Goal: Entertainment & Leisure: Consume media (video, audio)

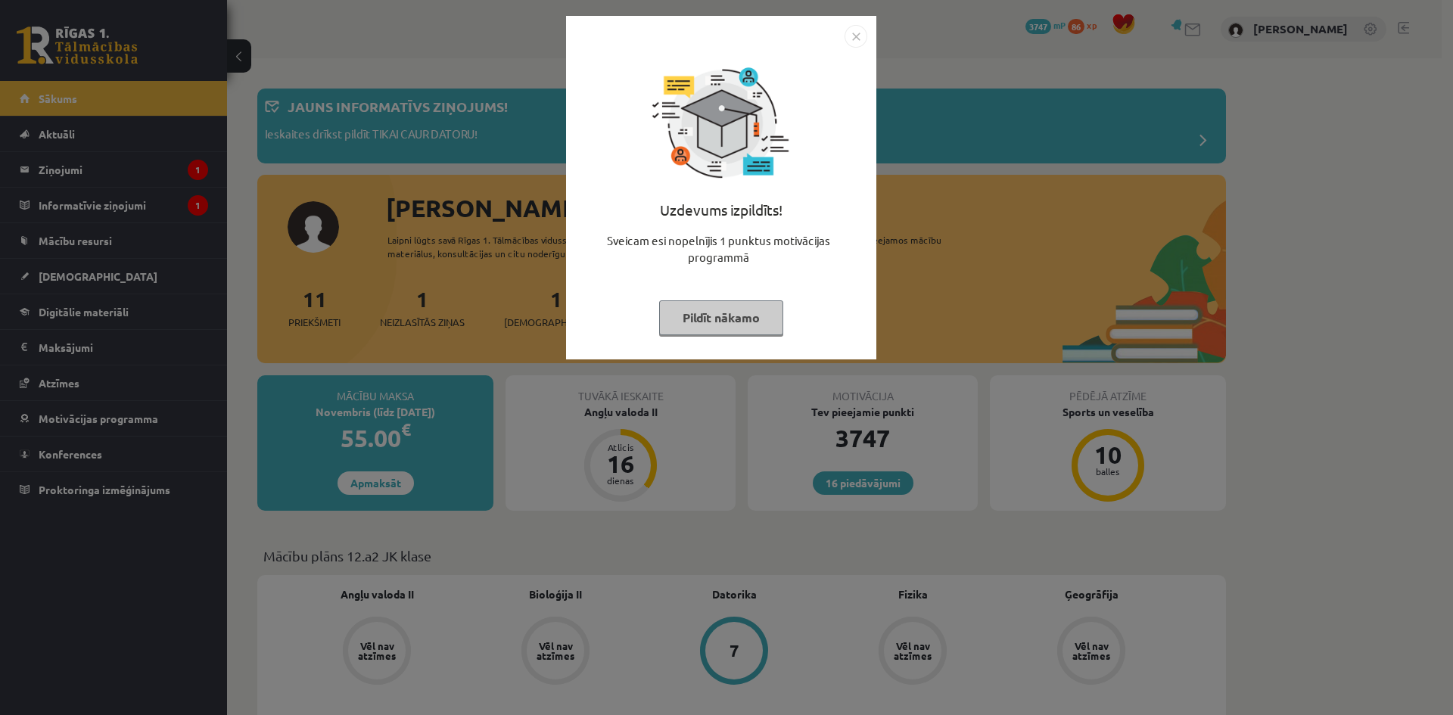
click at [691, 333] on button "Pildīt nākamo" at bounding box center [721, 317] width 124 height 35
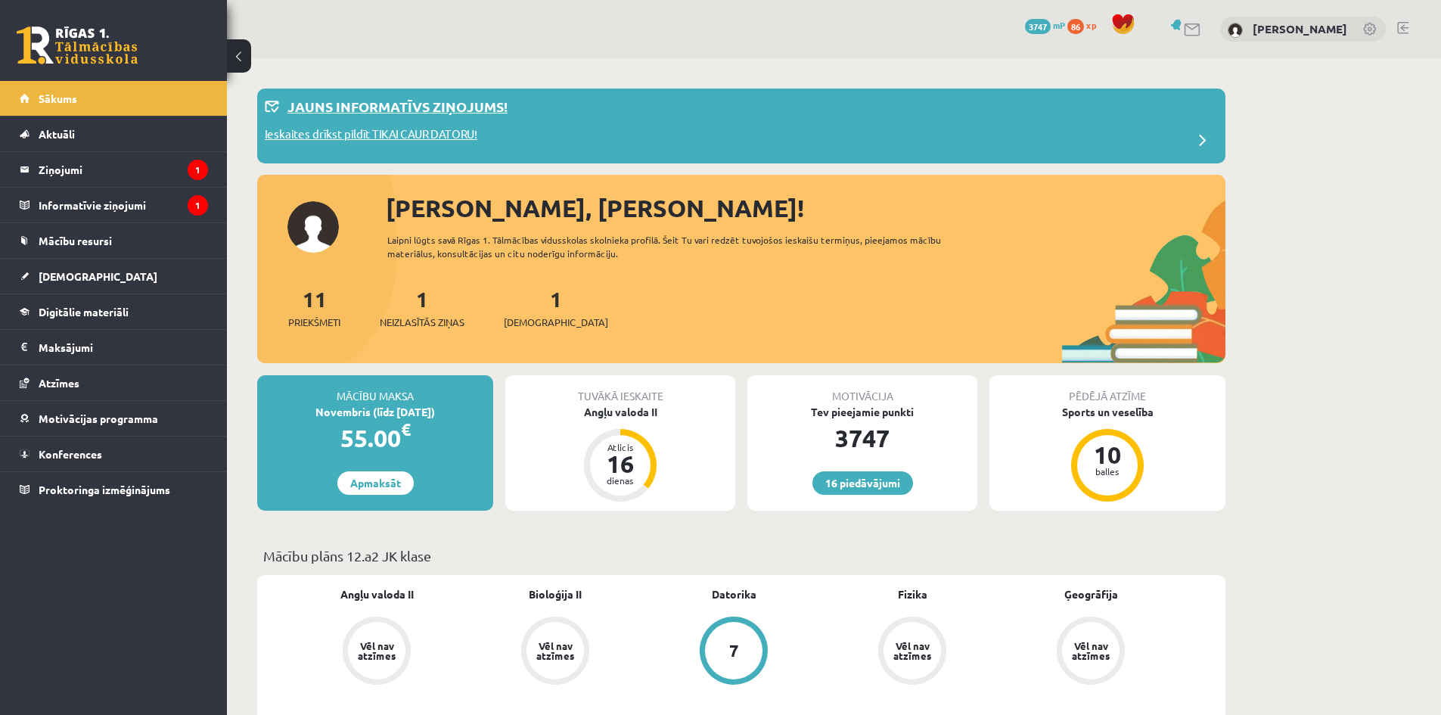
click at [465, 137] on p "Ieskaites drīkst pildīt TIKAI CAUR DATORU!" at bounding box center [371, 136] width 213 height 21
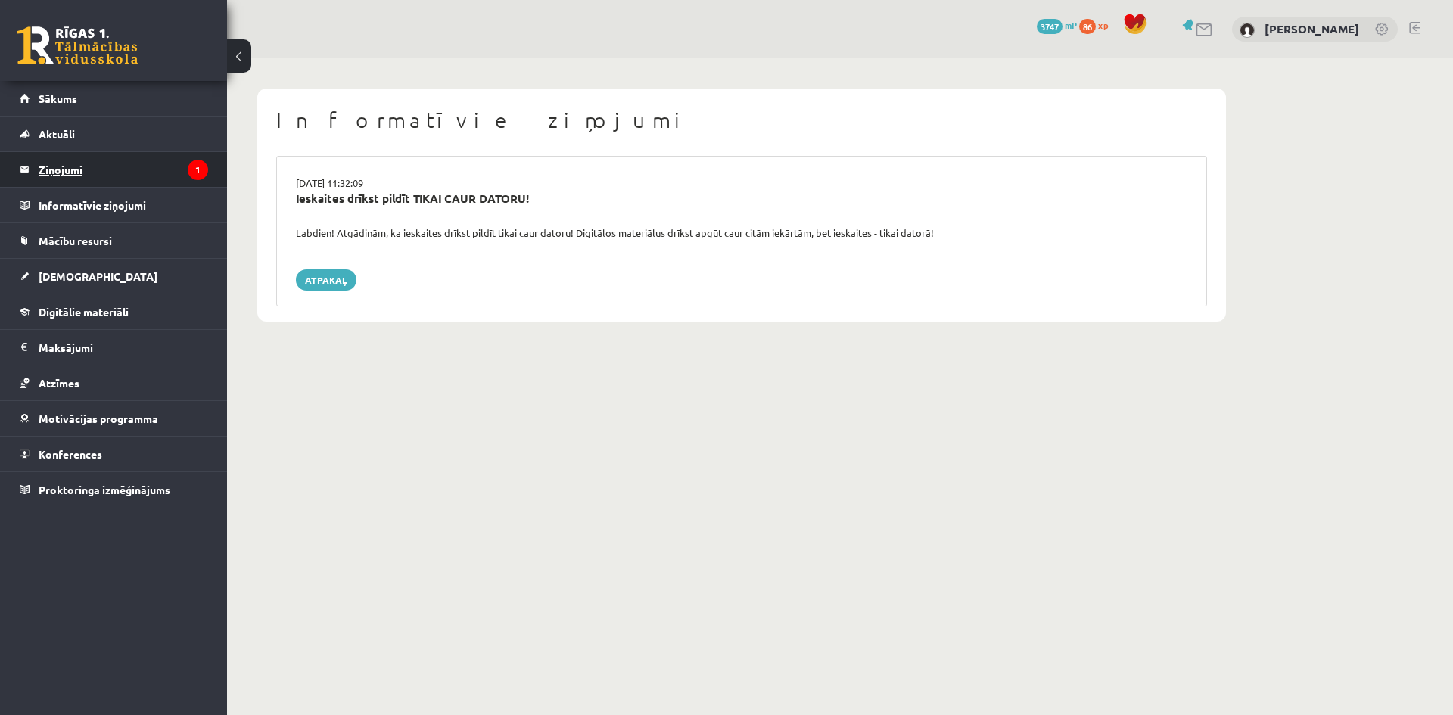
click at [79, 167] on legend "Ziņojumi 1" at bounding box center [123, 169] width 169 height 35
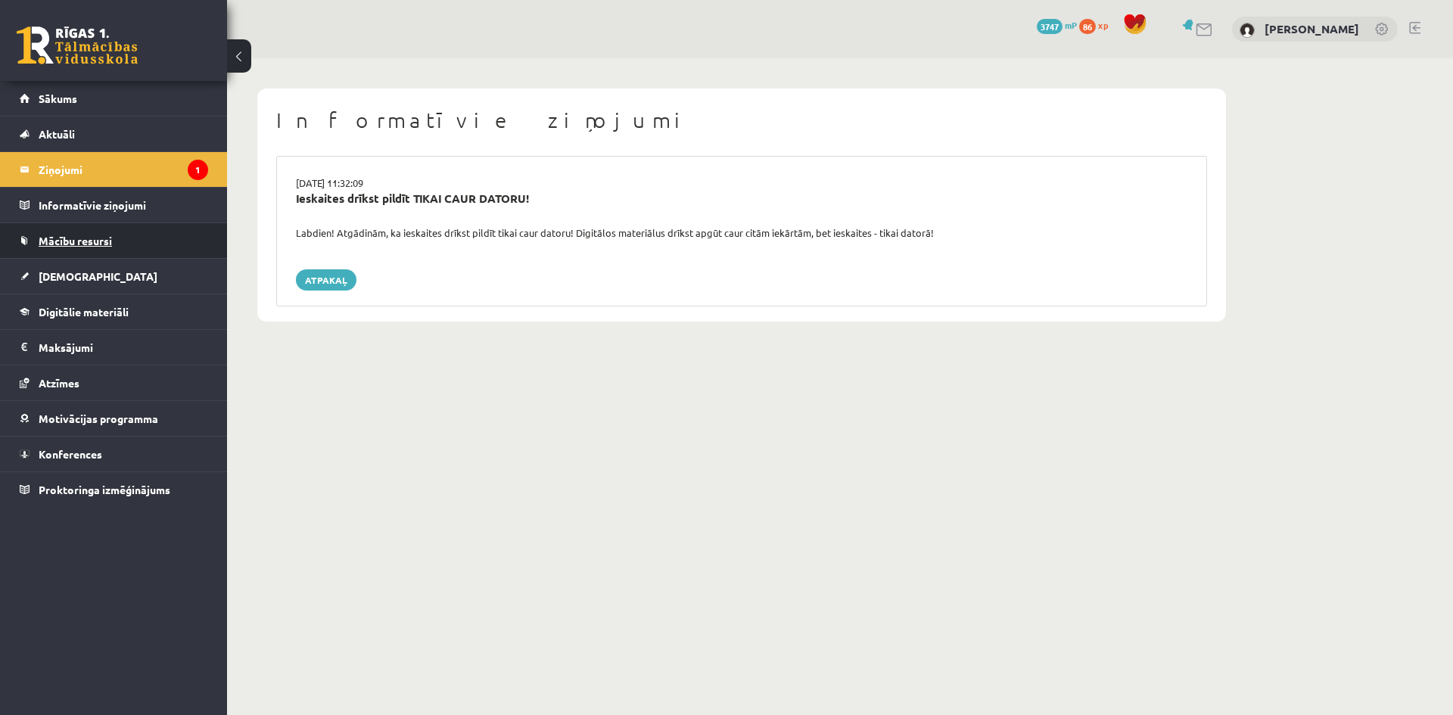
click at [170, 236] on link "Mācību resursi" at bounding box center [114, 240] width 188 height 35
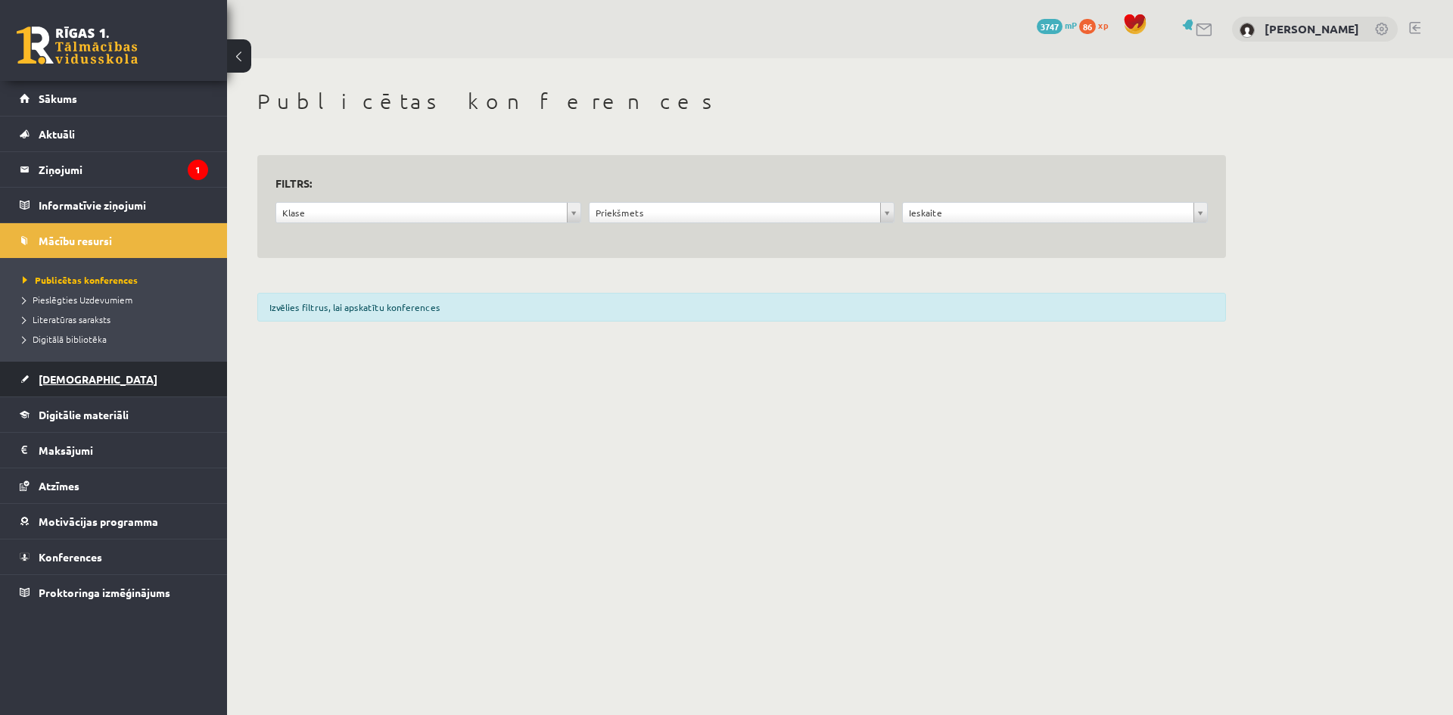
click at [96, 381] on link "[DEMOGRAPHIC_DATA]" at bounding box center [114, 379] width 188 height 35
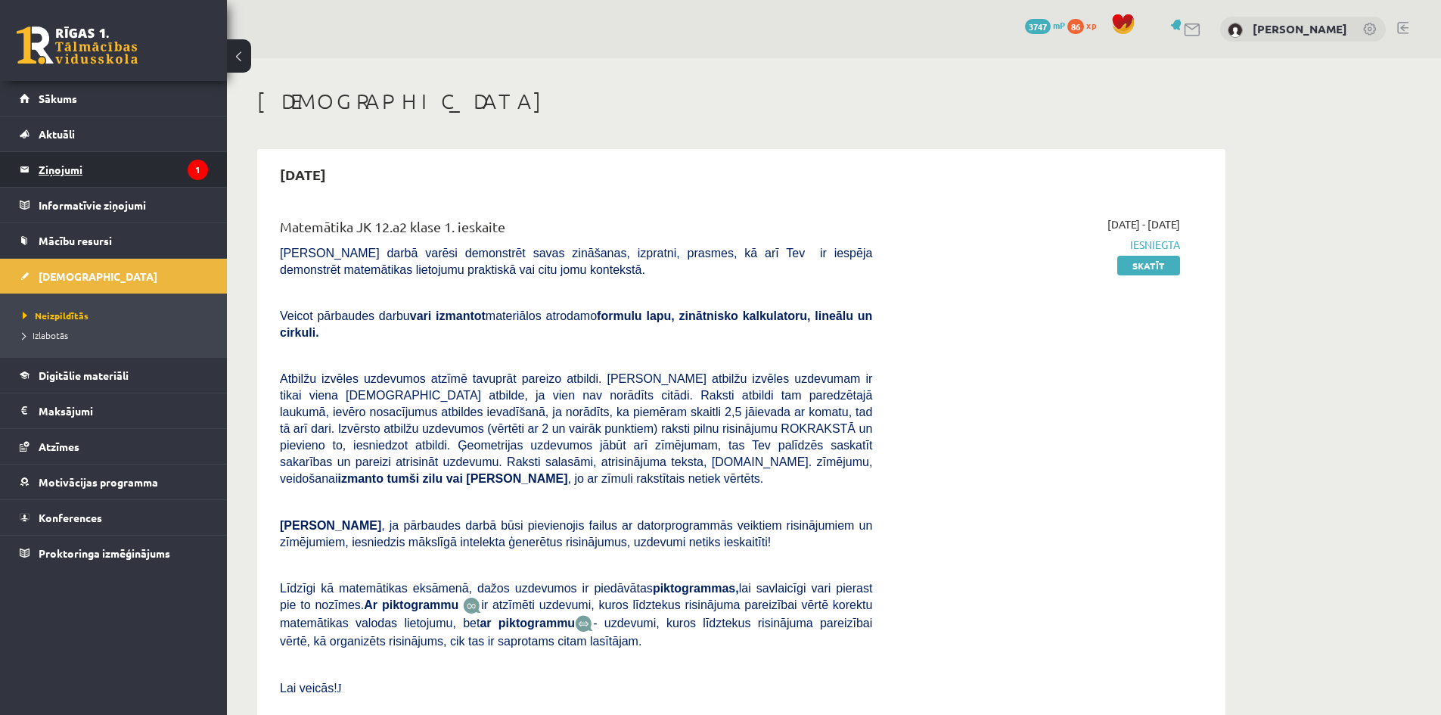
click at [85, 165] on legend "Ziņojumi 1" at bounding box center [123, 169] width 169 height 35
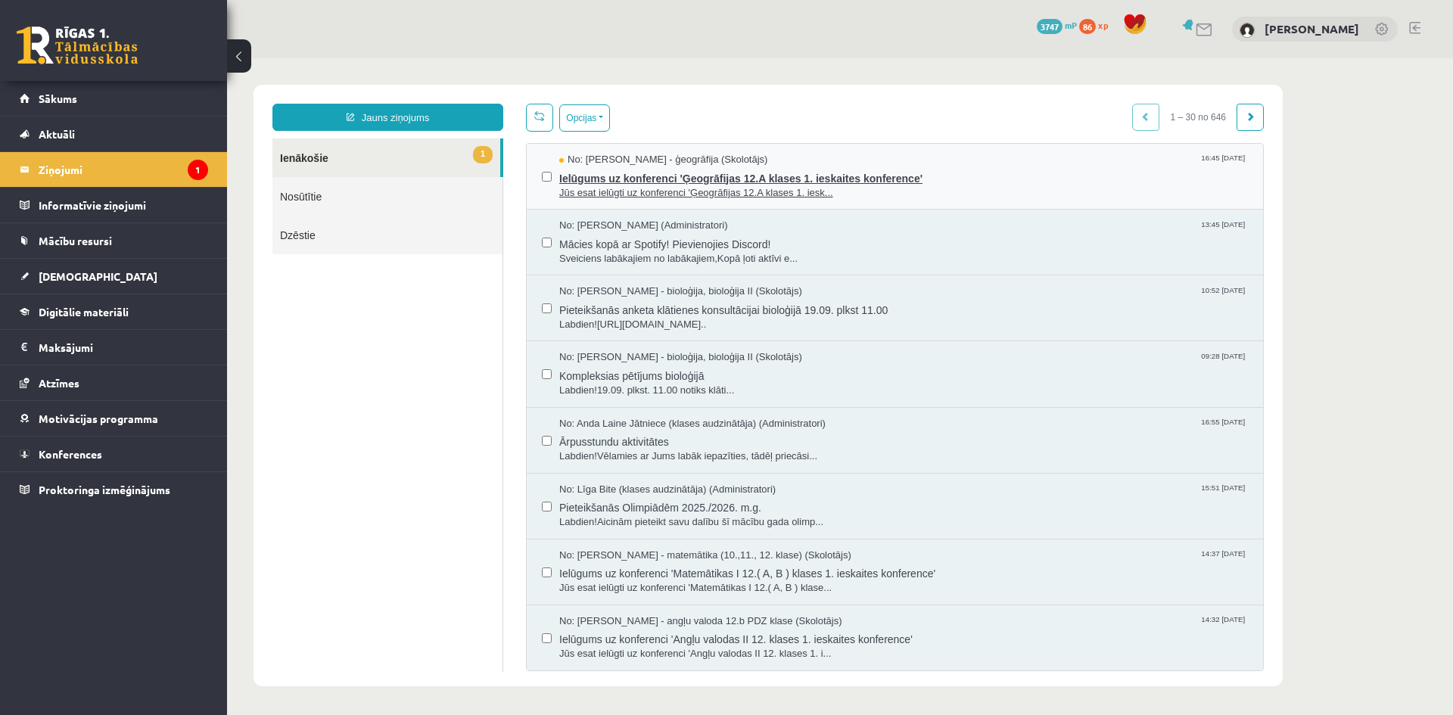
click at [812, 198] on div "No: Toms Krūmiņš - ģeogrāfija (Skolotājs) 16:45 15/09/2025 Ielūgums uz konferen…" at bounding box center [895, 177] width 736 height 66
click at [812, 198] on span "Jūs esat ielūgti uz konferenci 'Ģeogrāfijas 12.A klases 1. iesk..." at bounding box center [903, 193] width 689 height 14
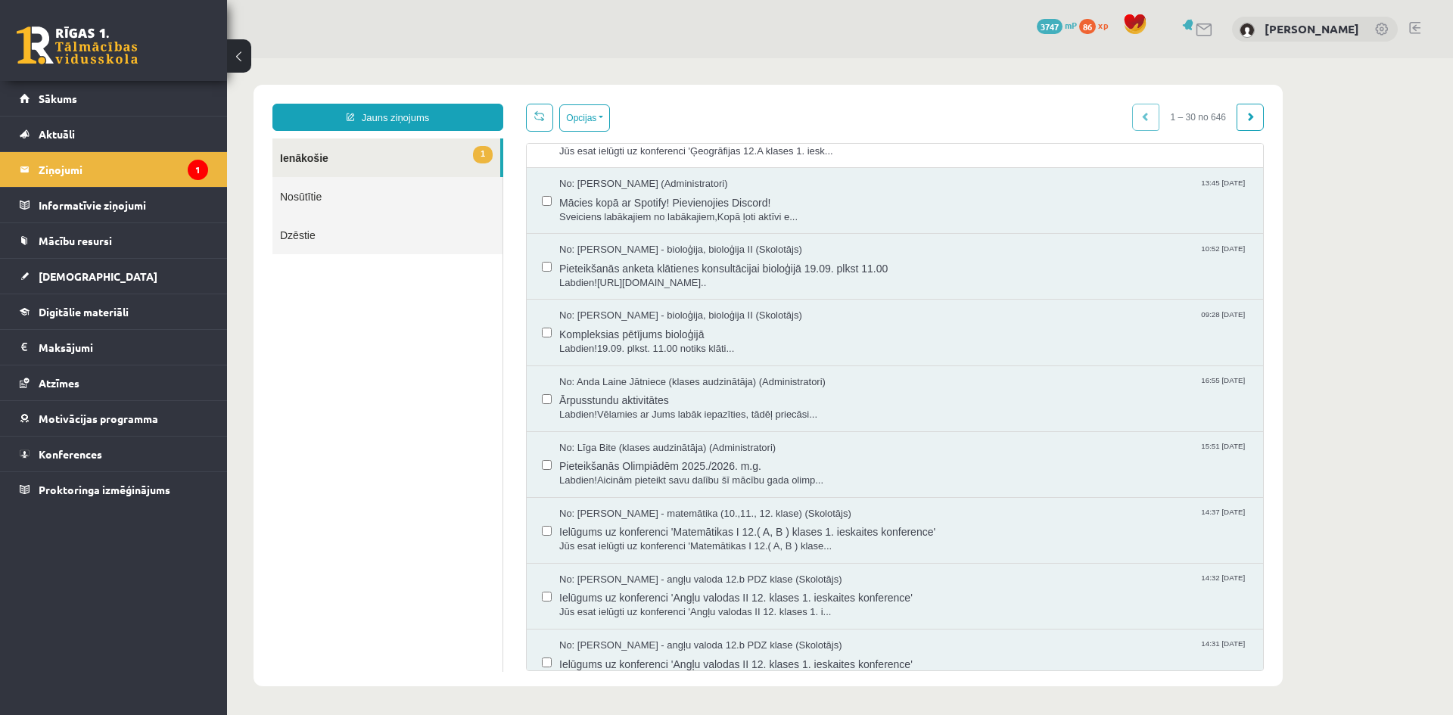
scroll to position [48, 0]
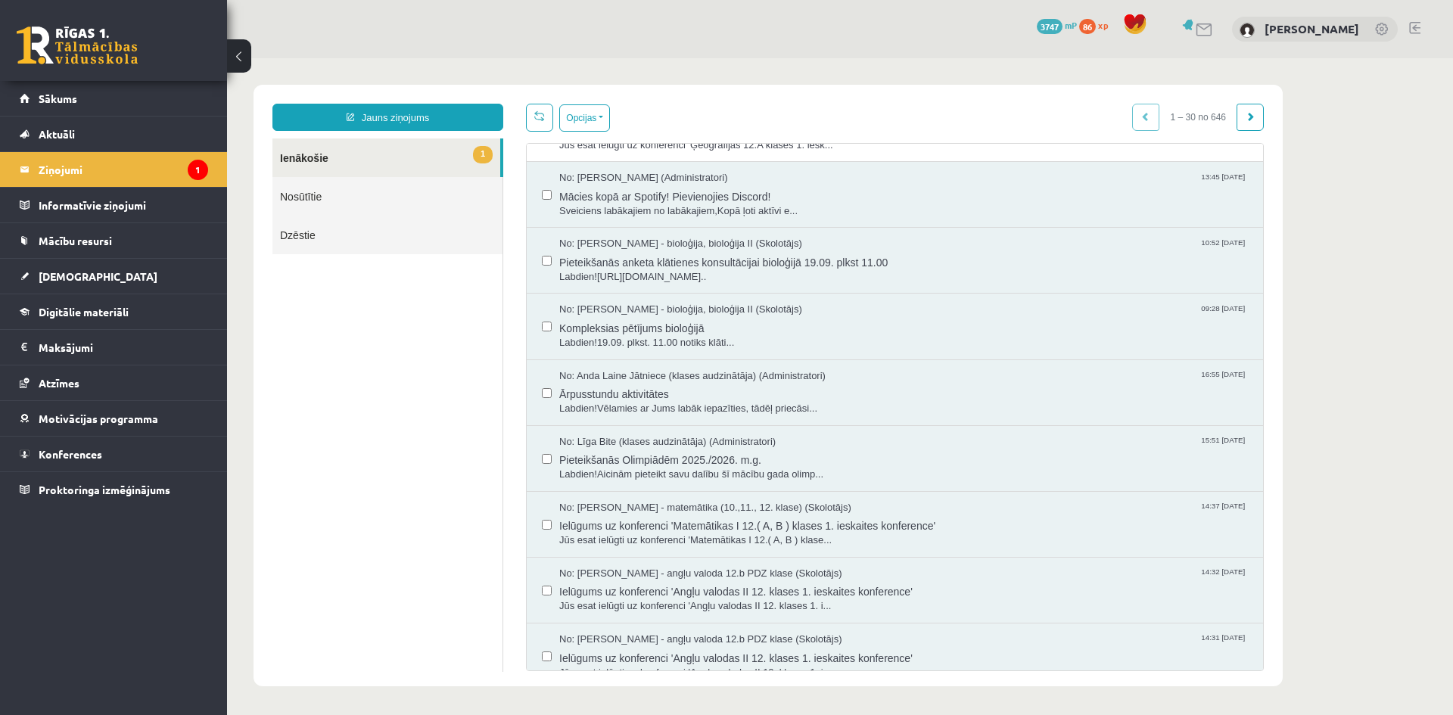
click at [443, 499] on ul "1 Ienākošie Nosūtītie Dzēstie" at bounding box center [387, 404] width 231 height 533
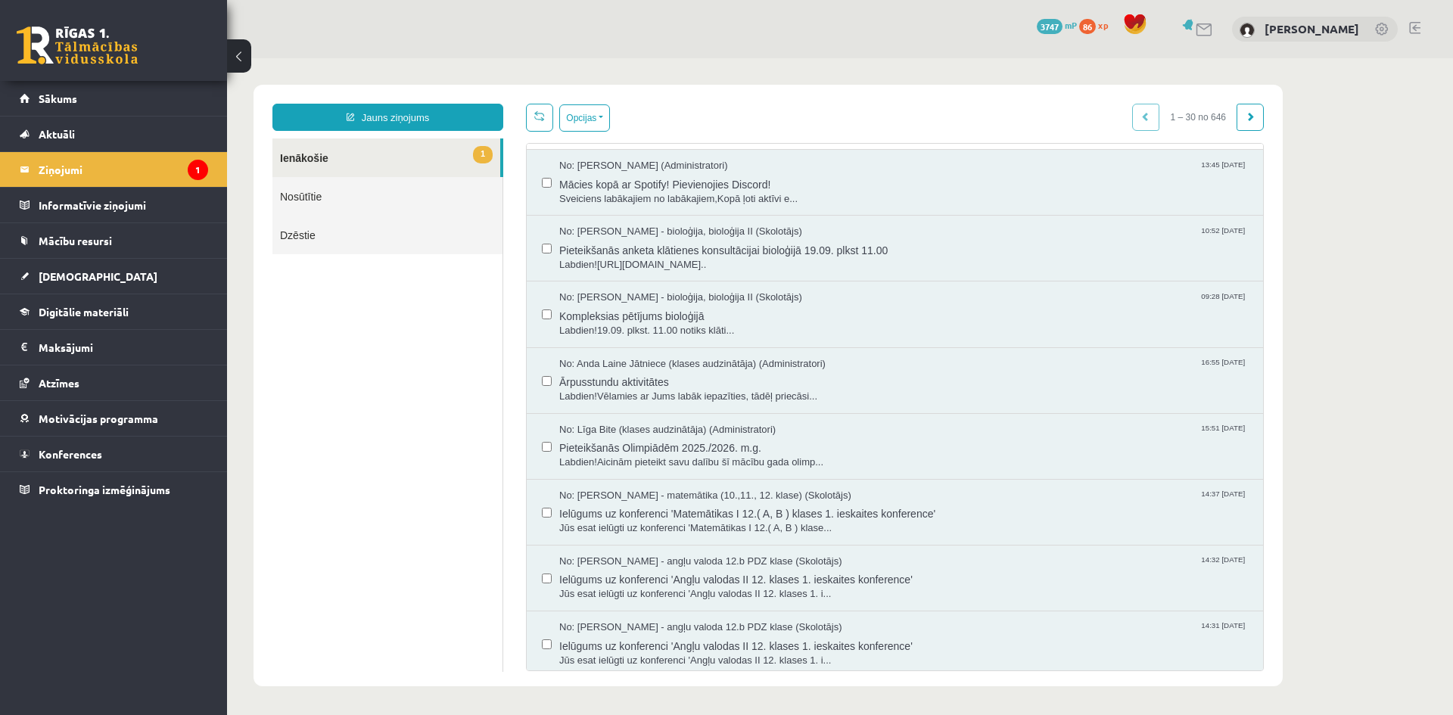
scroll to position [69, 0]
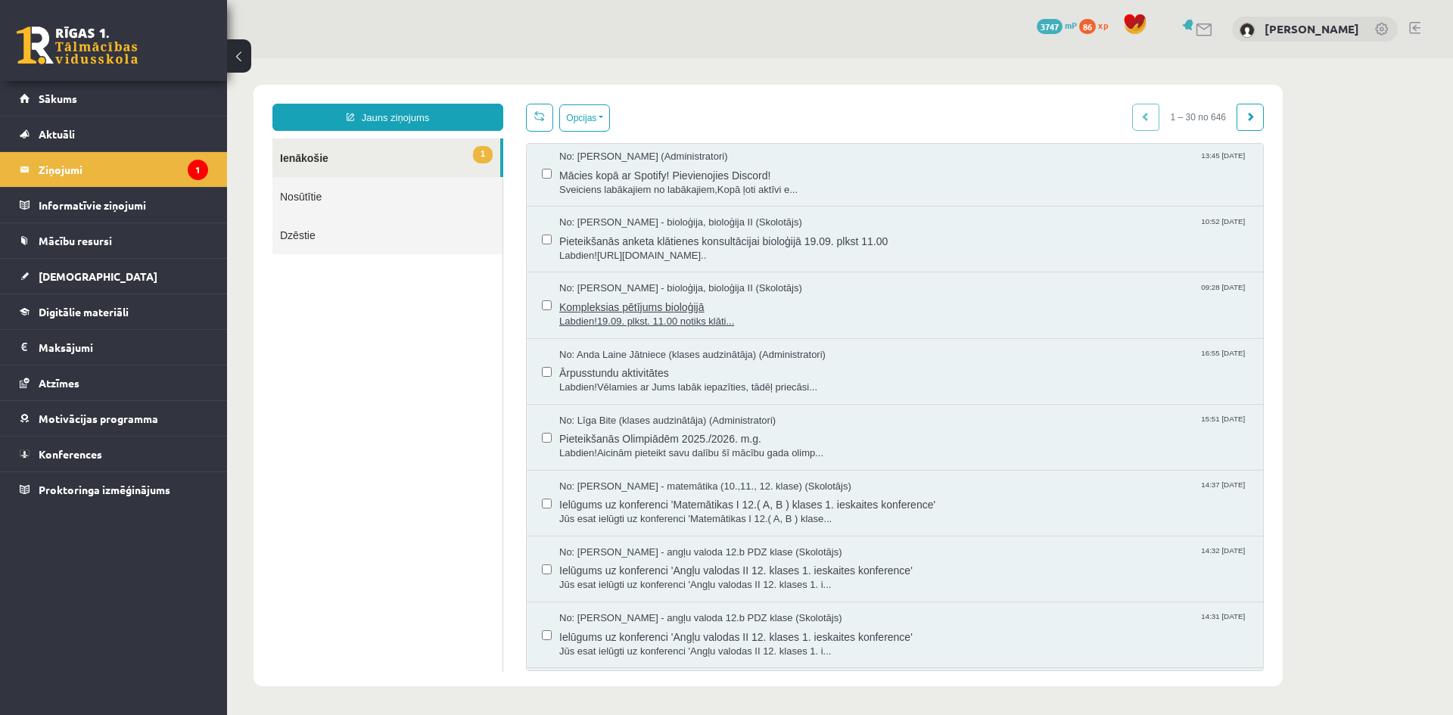
click at [747, 304] on span "Kompleksias pētījums bioloģijā" at bounding box center [903, 305] width 689 height 19
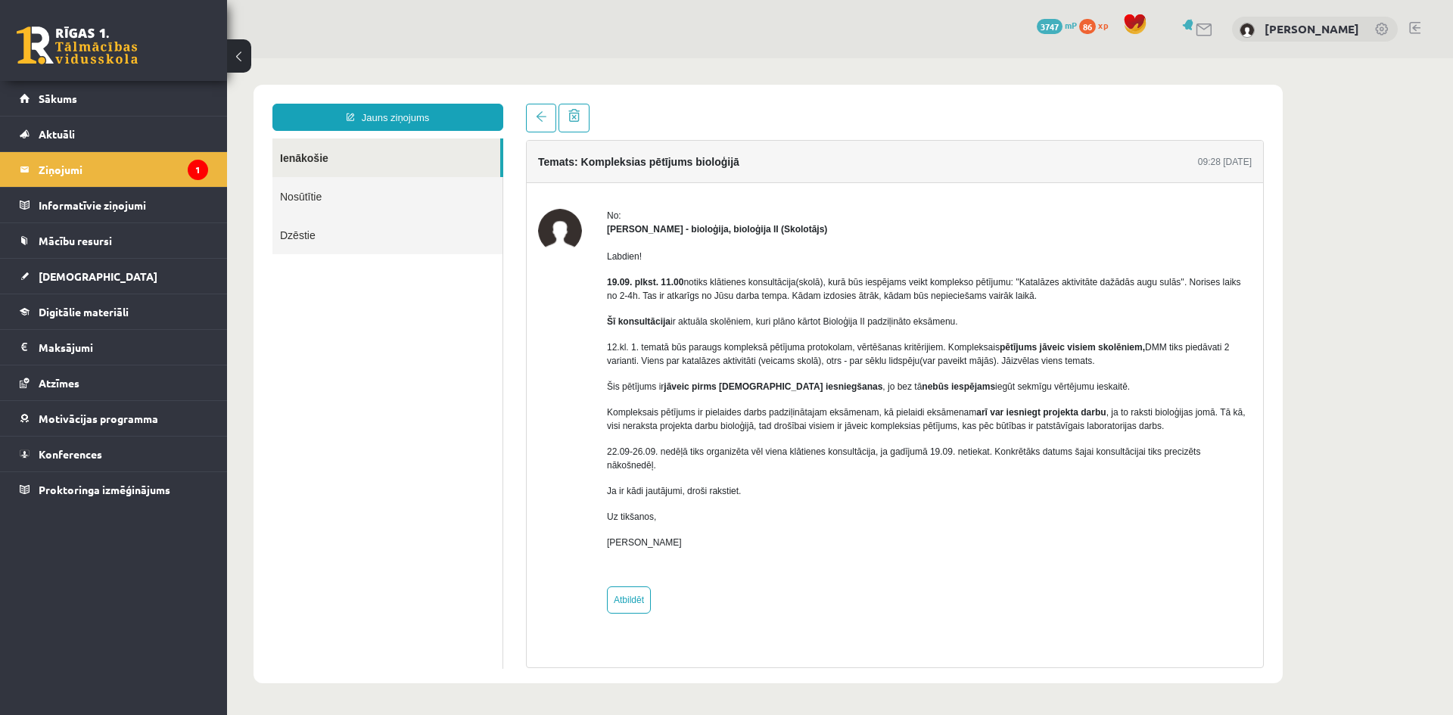
scroll to position [0, 0]
click at [536, 111] on link at bounding box center [541, 118] width 30 height 29
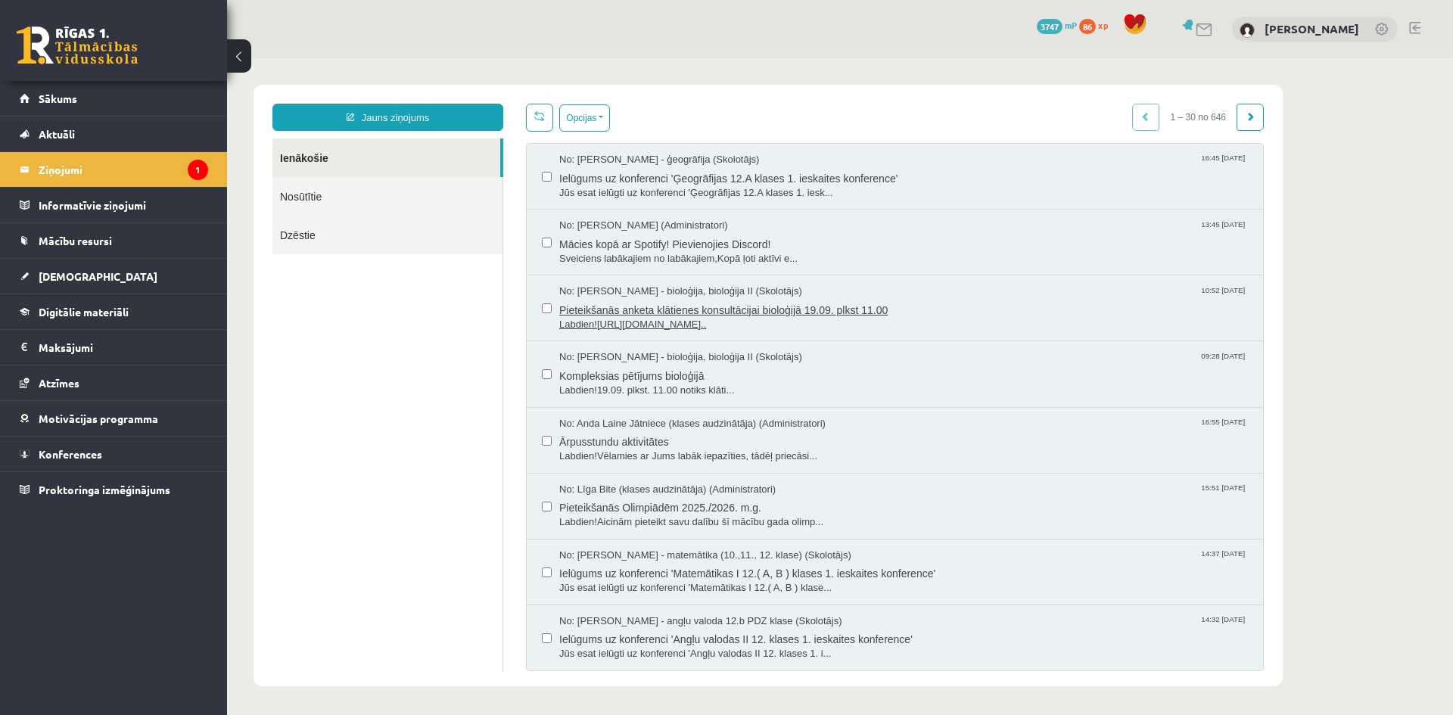
click at [754, 309] on span "Pieteikšanās anketa klātienes konsultācijai bioloģijā 19.09. plkst 11.00" at bounding box center [903, 308] width 689 height 19
click at [723, 380] on span "Kompleksias pētījums bioloģijā" at bounding box center [903, 374] width 689 height 19
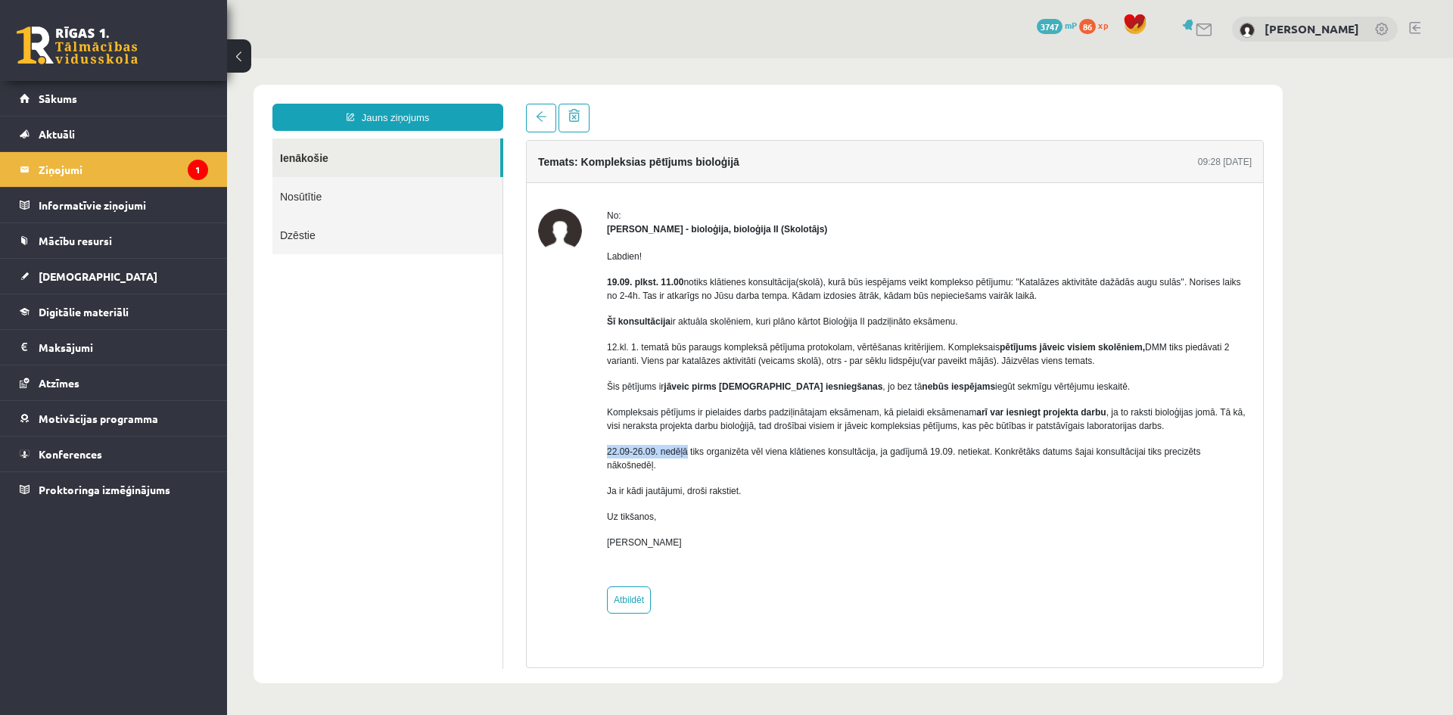
drag, startPoint x: 602, startPoint y: 454, endPoint x: 685, endPoint y: 458, distance: 84.1
click at [685, 458] on div "No: Elza Saulīte - bioloģija, bioloģija II (Skolotājs) Labdien! 19.09. plkst. 1…" at bounding box center [894, 411] width 713 height 405
copy p "22.09-26.09. nedēļā"
click at [455, 377] on ul "Ienākošie Nosūtītie Dzēstie" at bounding box center [387, 403] width 231 height 530
click at [640, 598] on link "Atbildēt" at bounding box center [629, 599] width 44 height 27
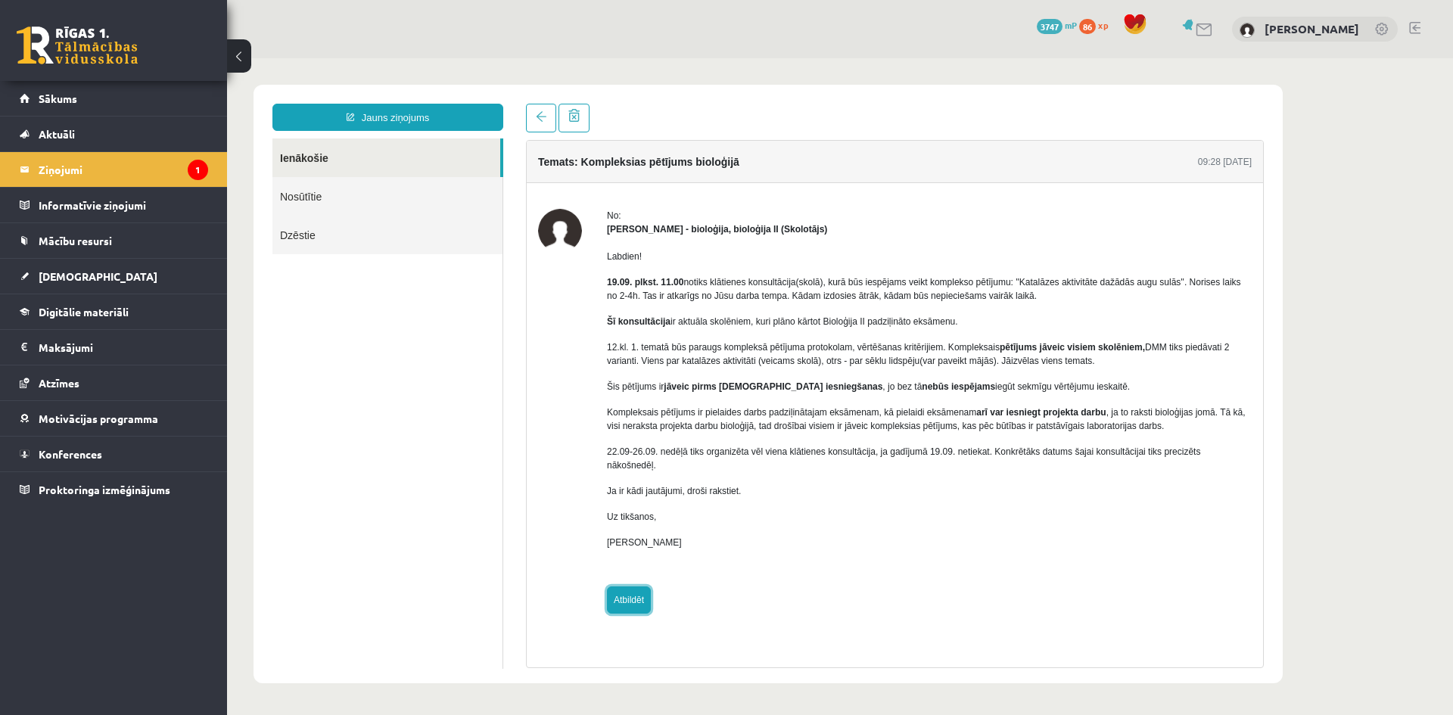
type input "**********"
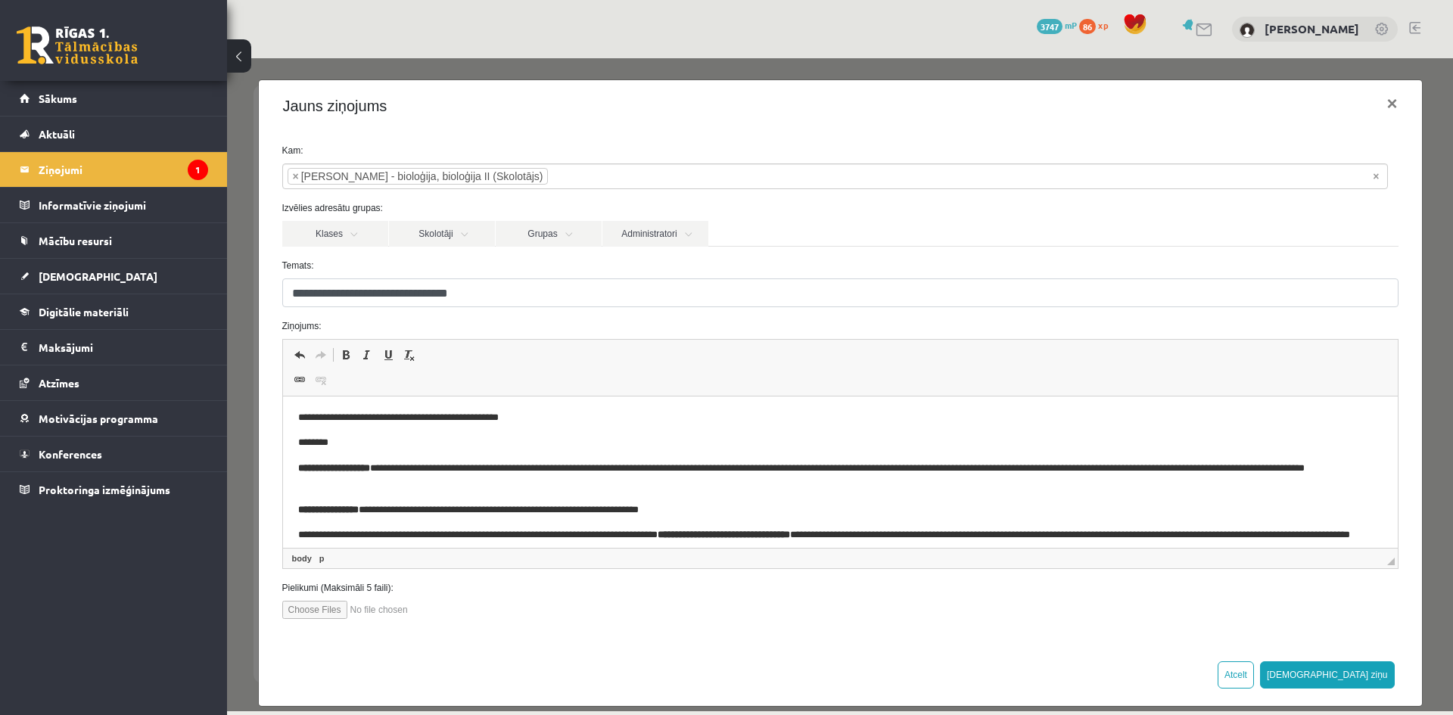
scroll to position [30, 0]
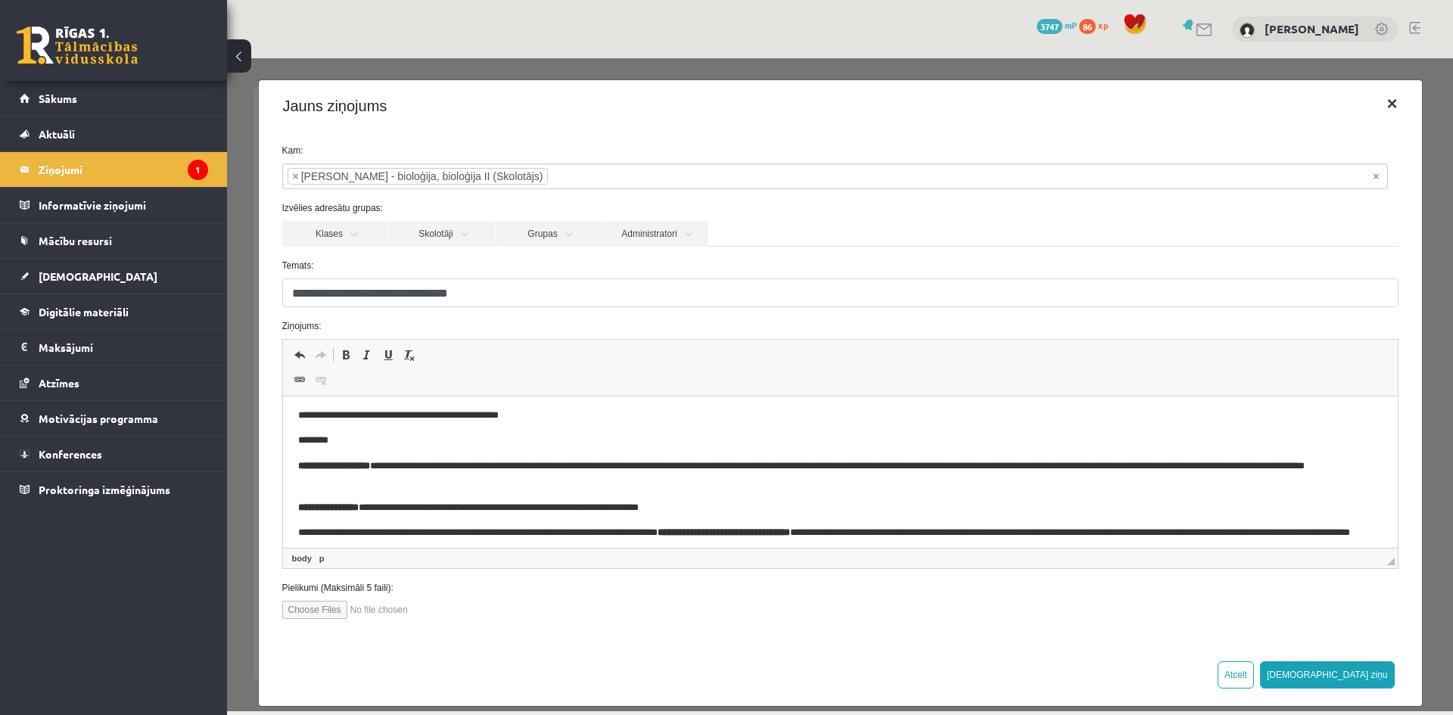
click at [1385, 104] on button "×" at bounding box center [1391, 103] width 35 height 42
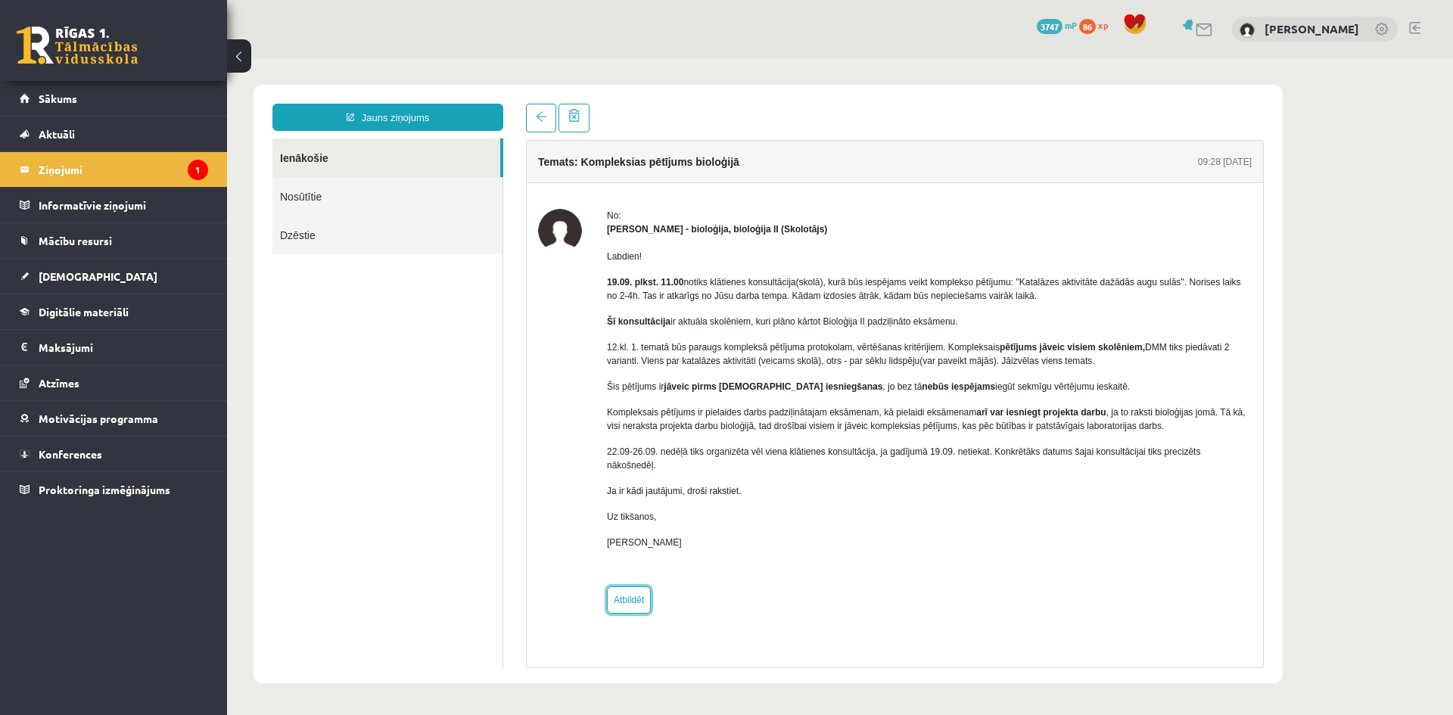
scroll to position [0, 0]
click at [537, 117] on span at bounding box center [541, 116] width 11 height 11
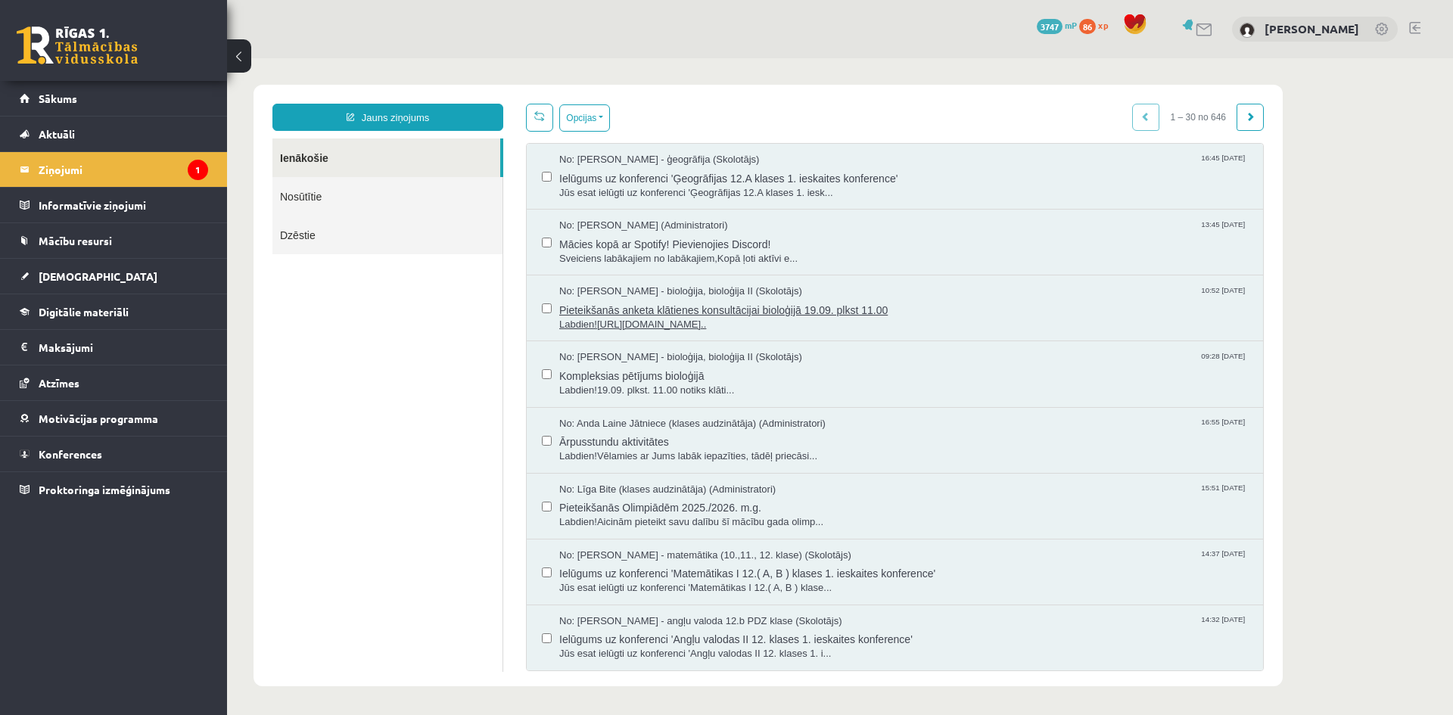
click at [720, 321] on span "Labdien!https://docs.google.com/forms/d/e/1FAIpQLScgFa-OK..." at bounding box center [903, 325] width 689 height 14
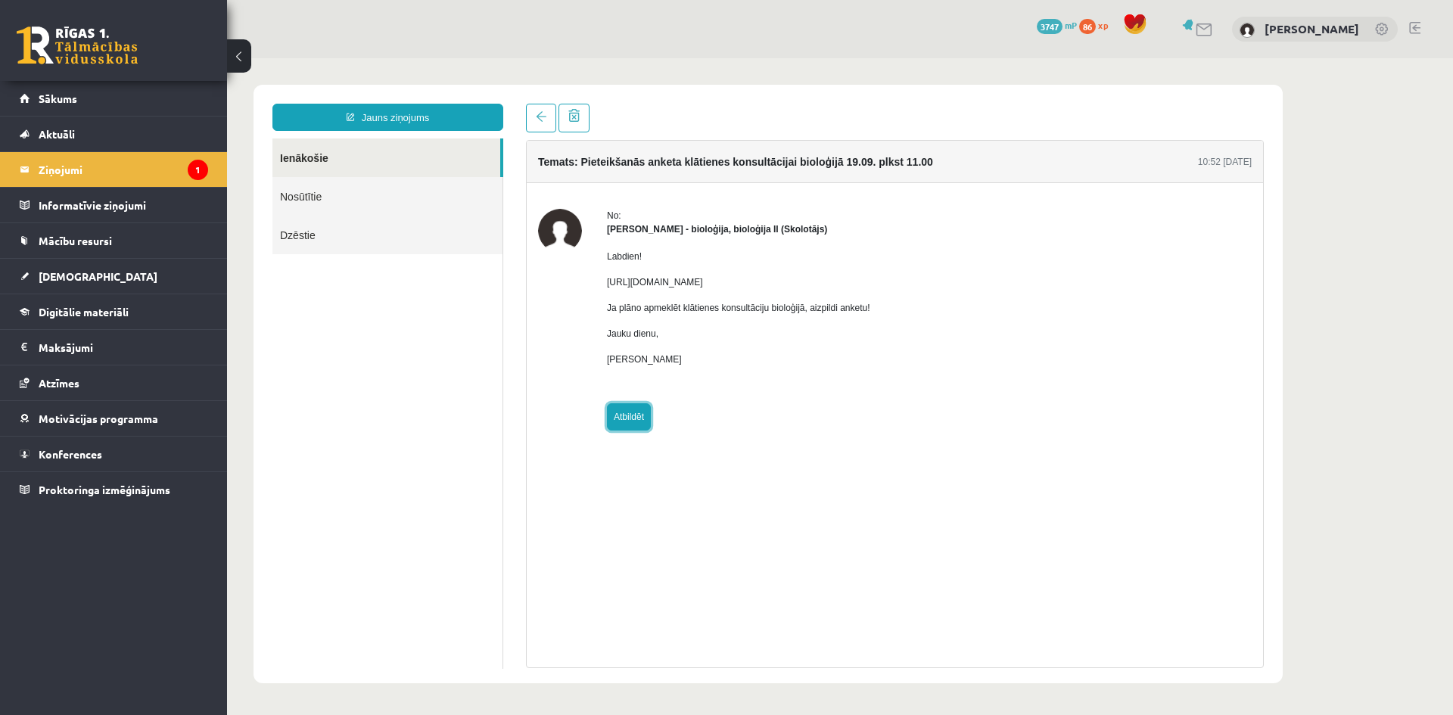
click at [640, 422] on link "Atbildēt" at bounding box center [629, 416] width 44 height 27
type input "**********"
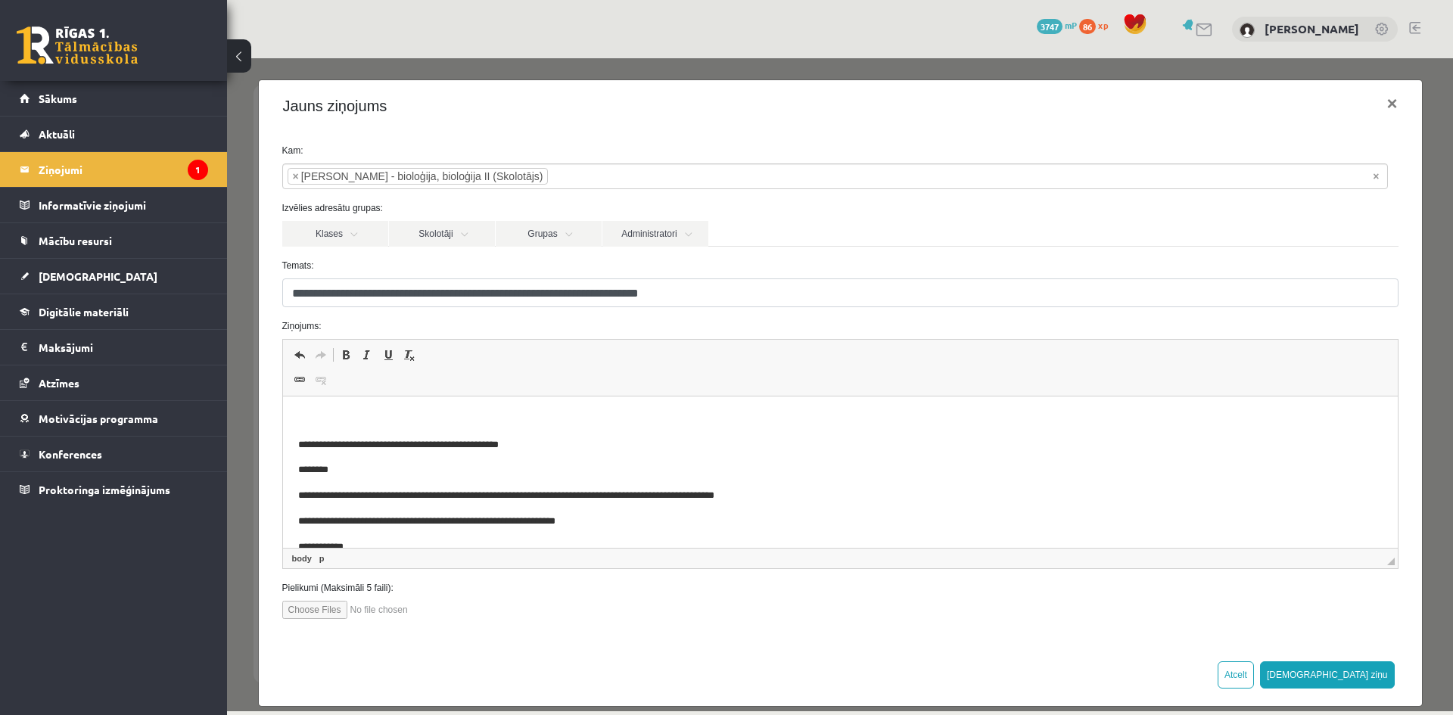
click at [507, 427] on p "Rich Text Editor, wiswyg-editor-47025051490280-1757960156-23" at bounding box center [839, 420] width 1084 height 16
drag, startPoint x: 414, startPoint y: 443, endPoint x: 514, endPoint y: 442, distance: 100.6
click at [514, 442] on p "**********" at bounding box center [828, 445] width 1062 height 16
click at [520, 443] on p "**********" at bounding box center [828, 445] width 1062 height 16
drag, startPoint x: 520, startPoint y: 443, endPoint x: 438, endPoint y: 432, distance: 82.4
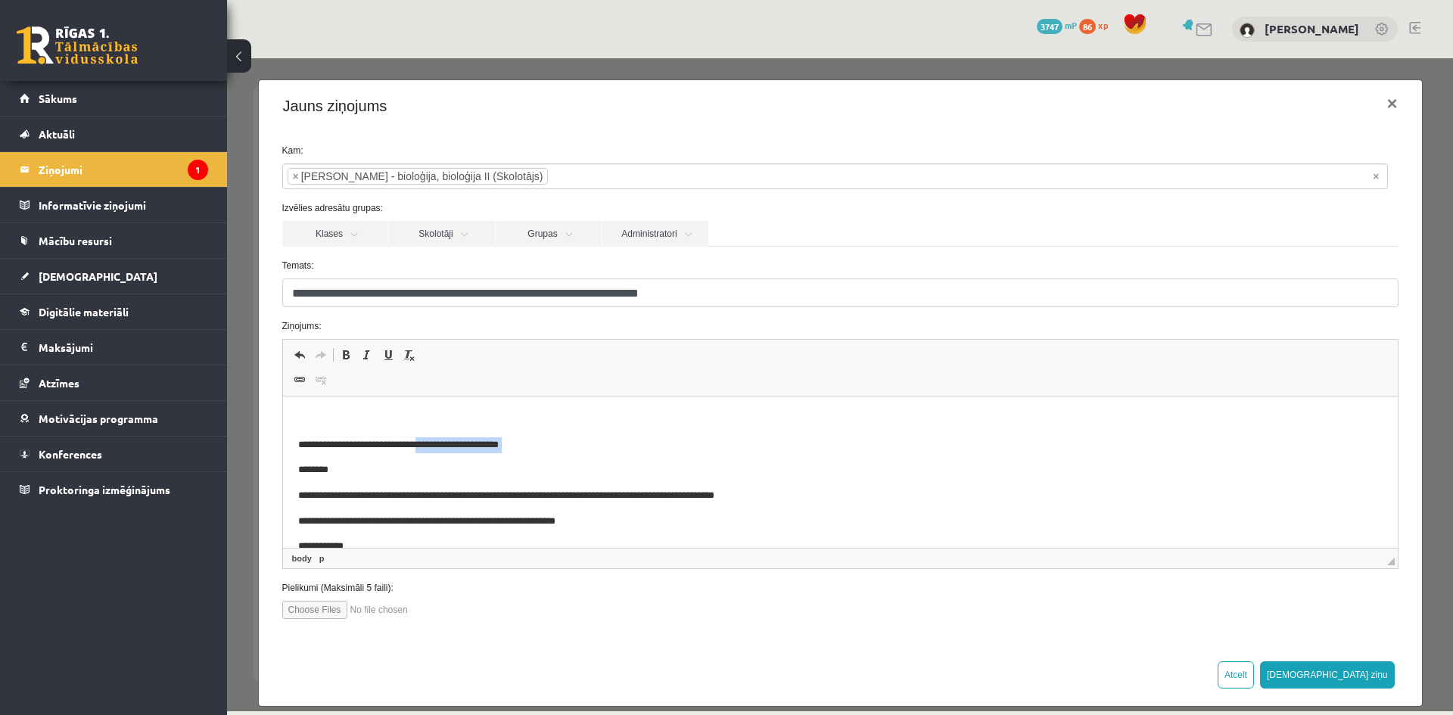
click at [438, 432] on body "**********" at bounding box center [839, 496] width 1084 height 169
click at [471, 468] on span "Copy" at bounding box center [480, 466] width 47 height 22
copy p "**********"
click at [1389, 99] on button "×" at bounding box center [1391, 103] width 35 height 42
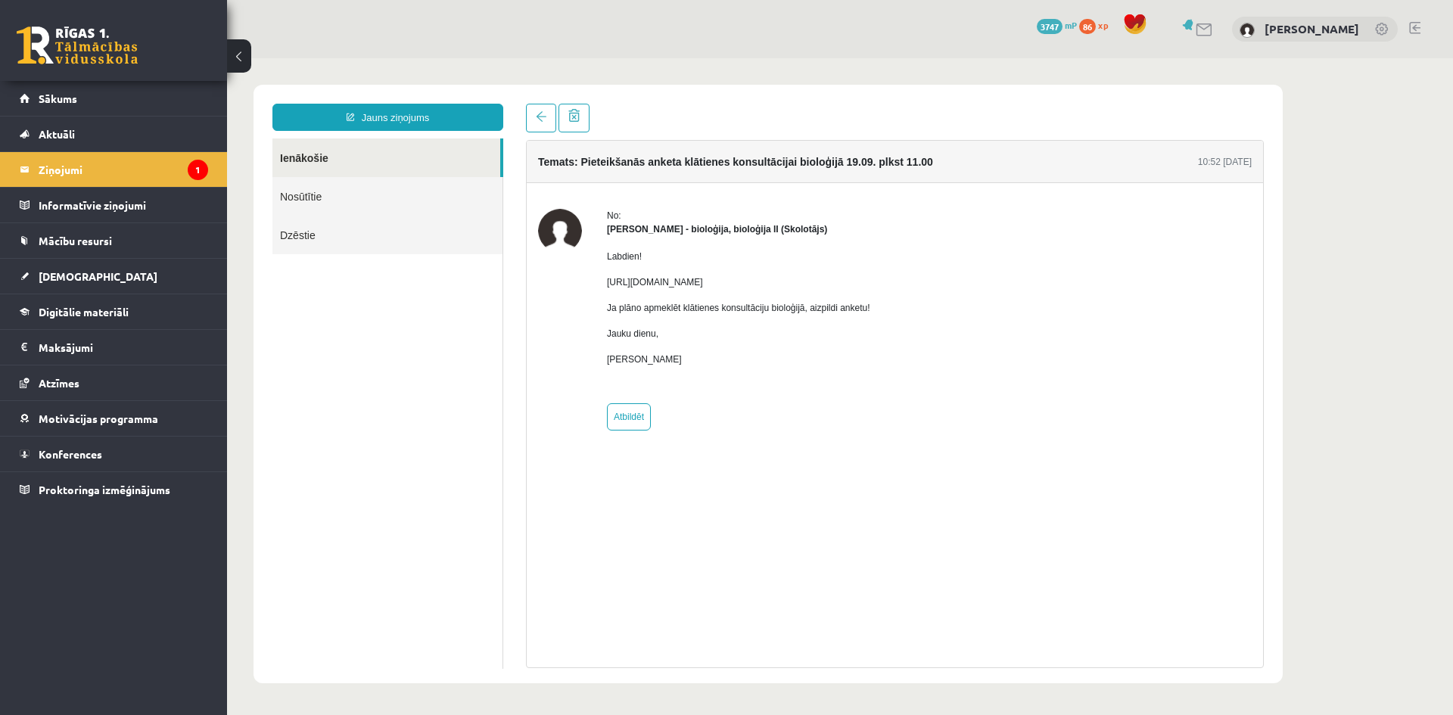
click at [1419, 28] on link at bounding box center [1414, 28] width 11 height 12
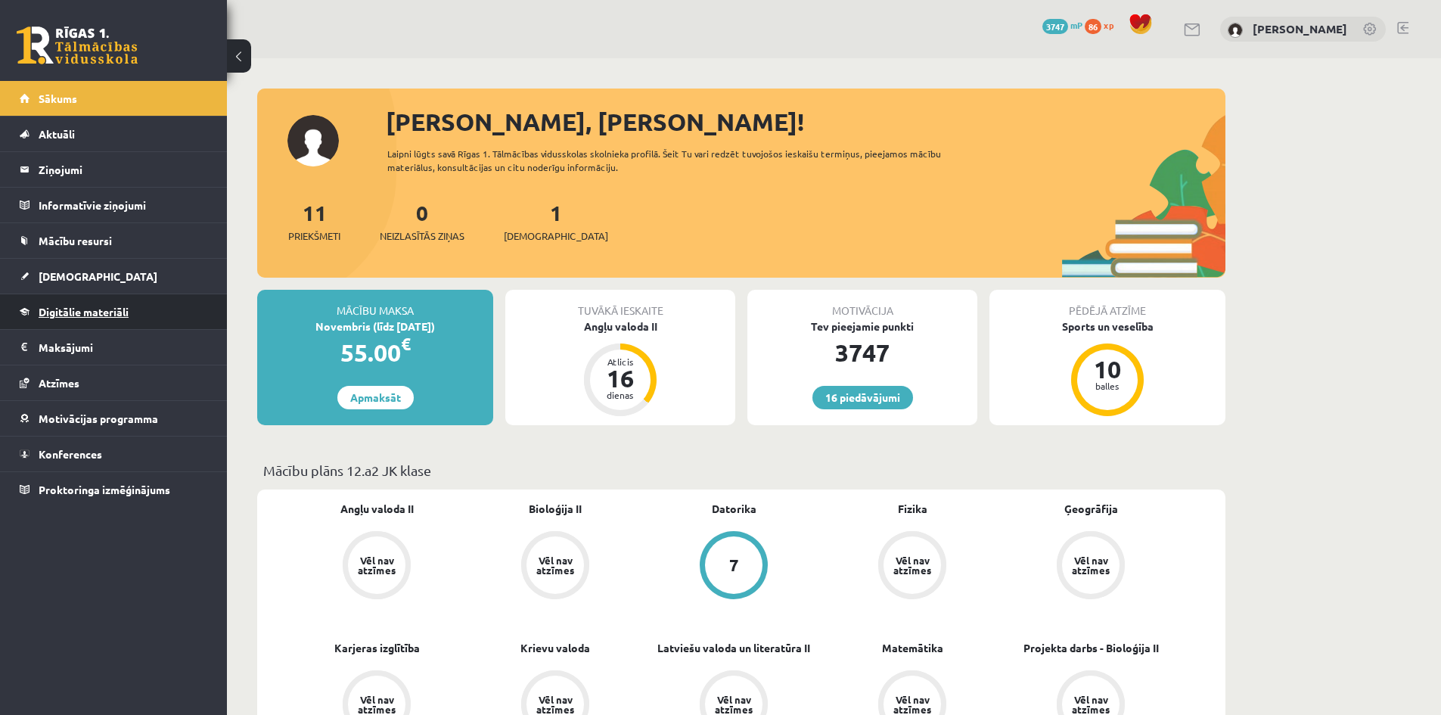
click at [116, 303] on link "Digitālie materiāli" at bounding box center [114, 311] width 188 height 35
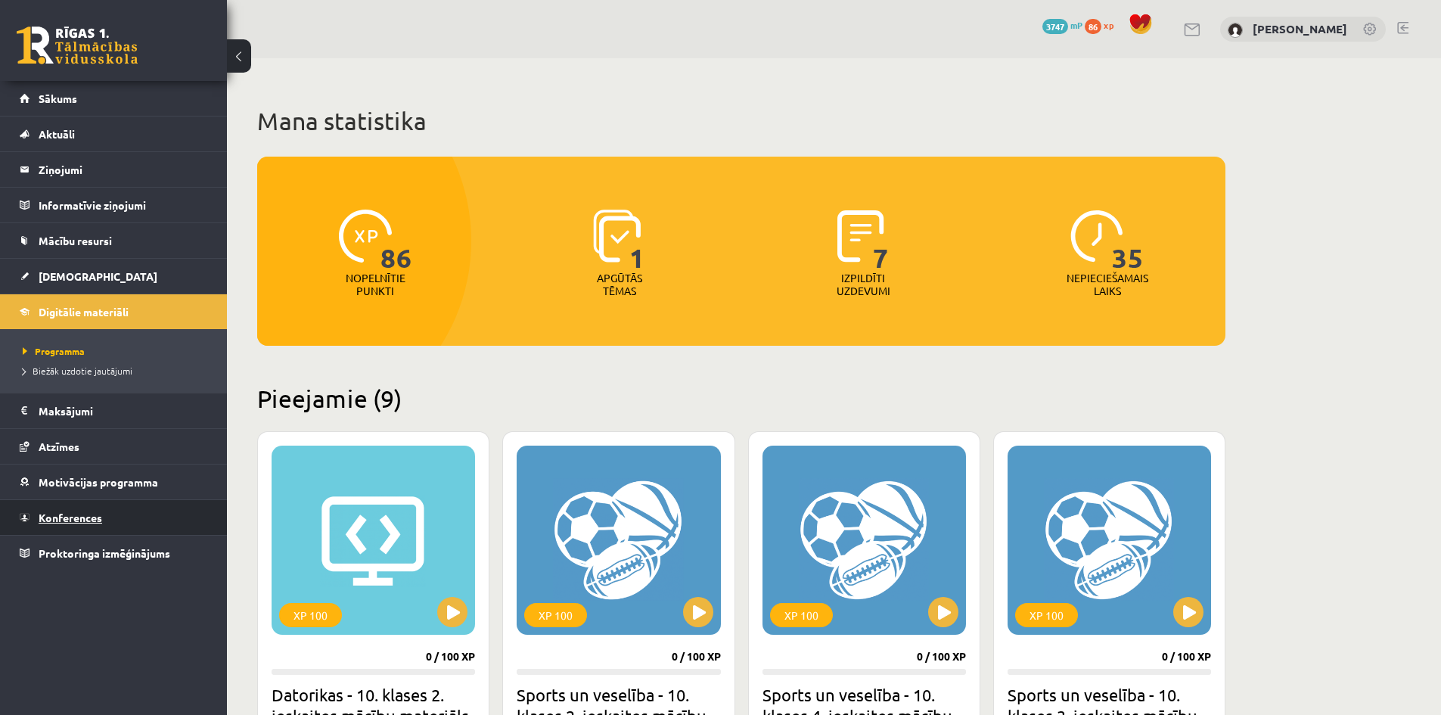
click at [89, 516] on span "Konferences" at bounding box center [71, 518] width 64 height 14
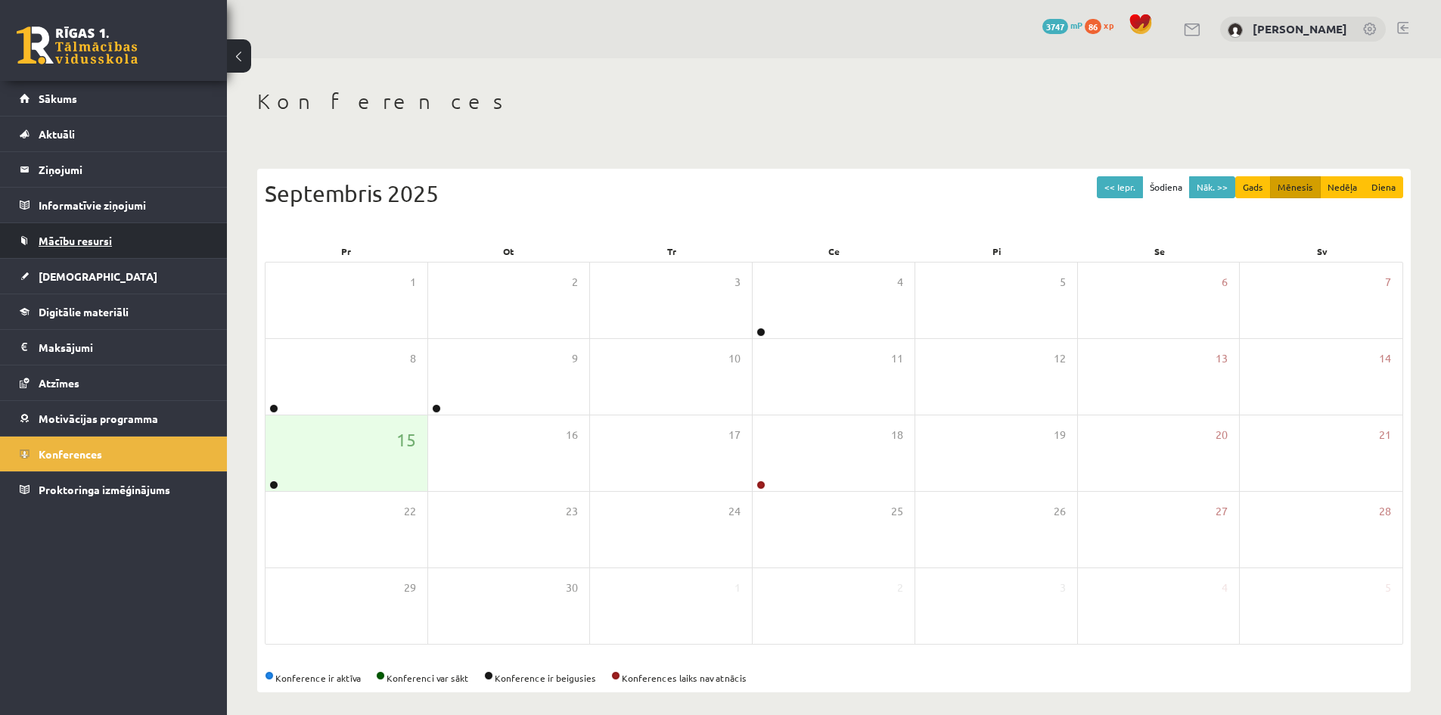
click at [92, 225] on link "Mācību resursi" at bounding box center [114, 240] width 188 height 35
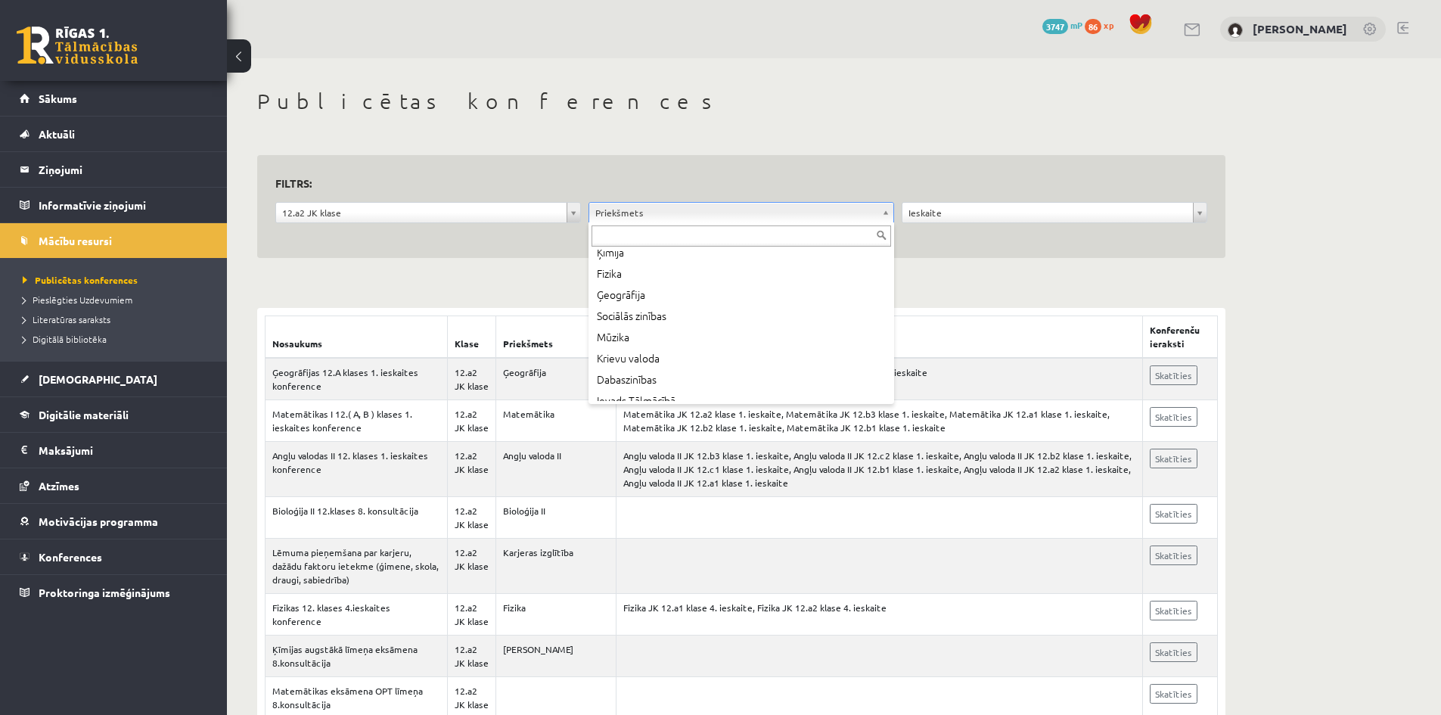
scroll to position [197, 0]
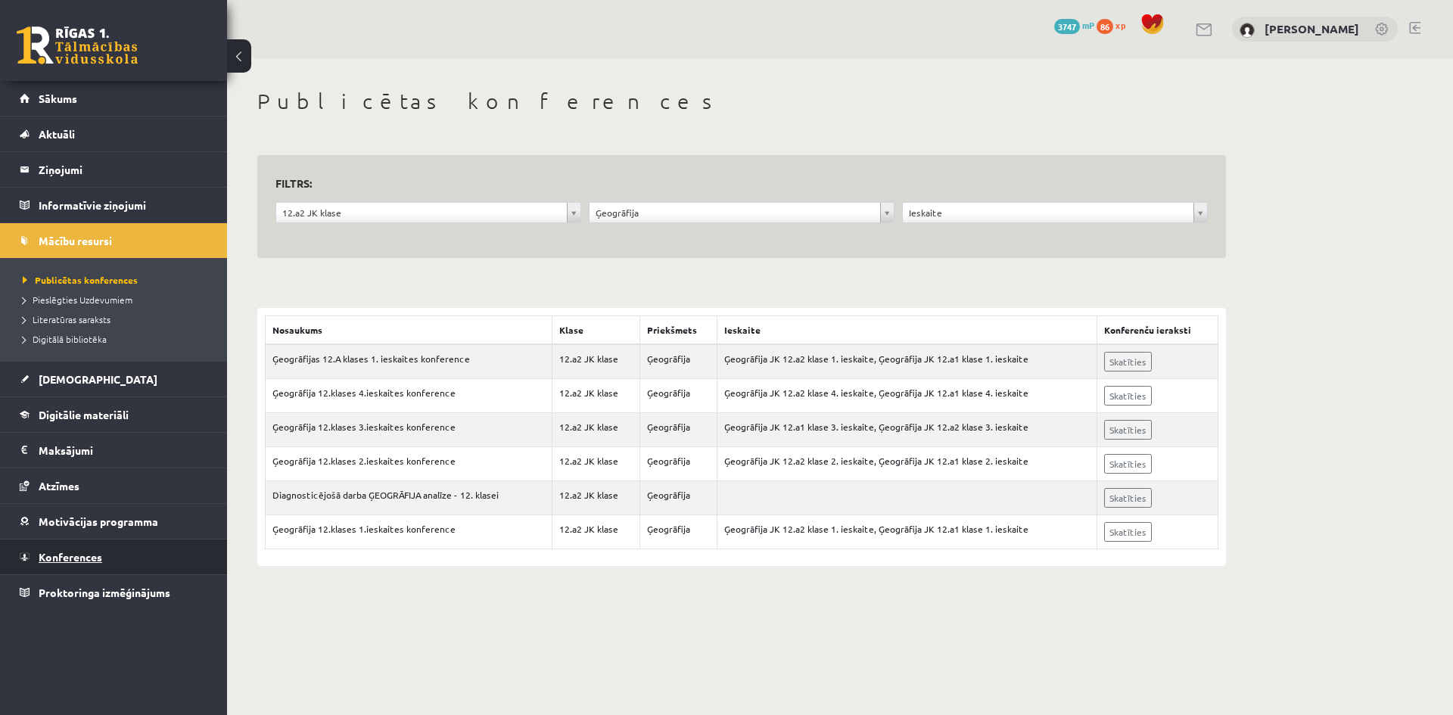
click at [104, 563] on link "Konferences" at bounding box center [114, 556] width 188 height 35
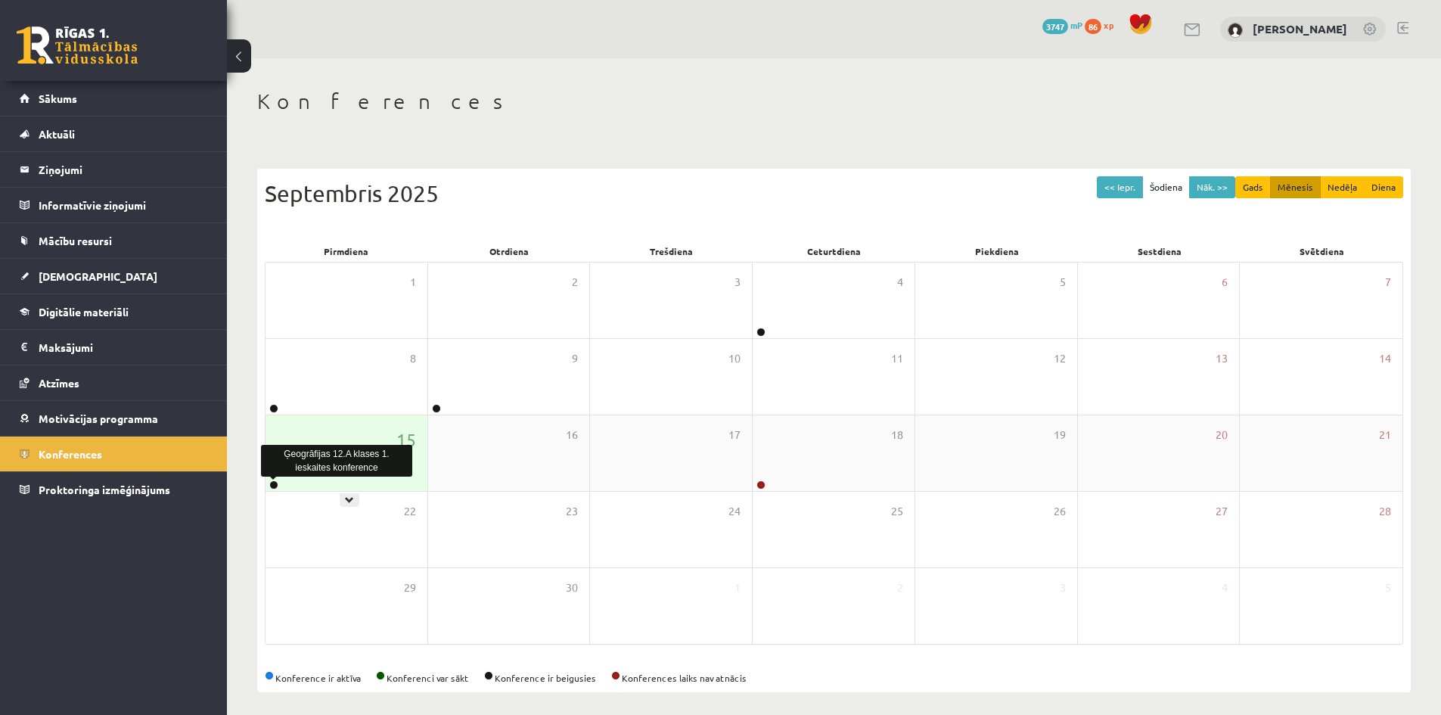
click at [275, 488] on link at bounding box center [273, 484] width 9 height 9
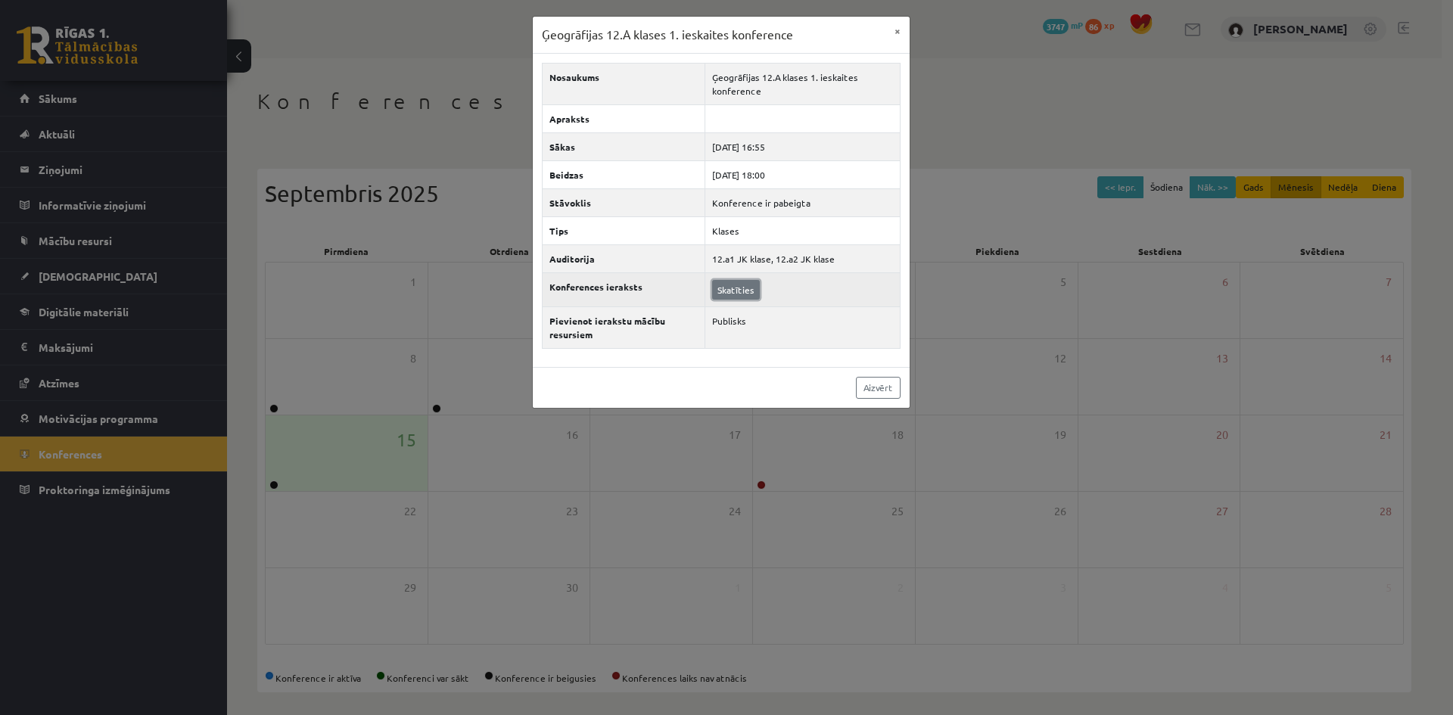
click at [738, 285] on link "Skatīties" at bounding box center [736, 290] width 48 height 20
click at [724, 284] on link "Skatīties" at bounding box center [736, 290] width 48 height 20
click at [876, 32] on div "Ģeogrāfijas 12.A klases 1. ieskaites konference ×" at bounding box center [721, 35] width 377 height 37
click at [909, 37] on div "Ģeogrāfijas 12.A klases 1. ieskaites konference × Nosaukums Ģeogrāfijas 12.A kl…" at bounding box center [721, 212] width 378 height 393
click at [904, 33] on button "×" at bounding box center [897, 31] width 24 height 29
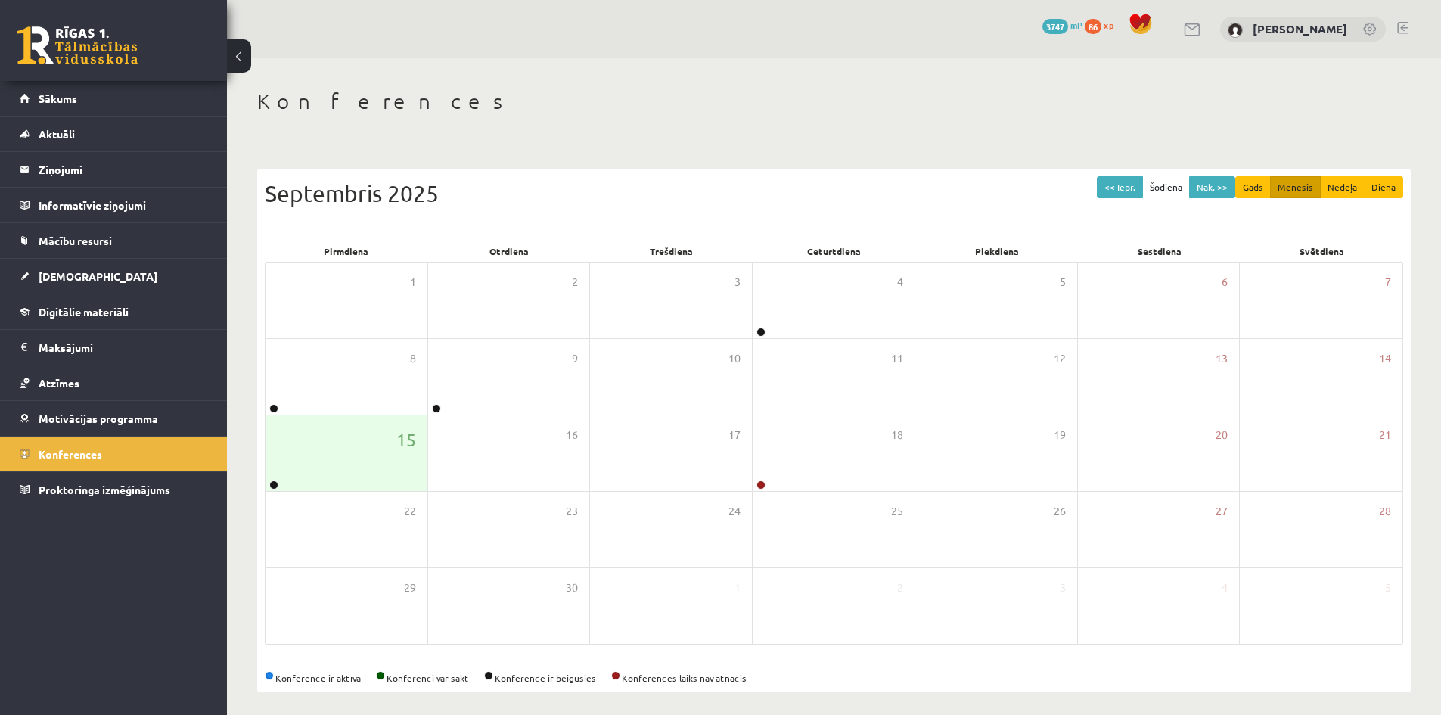
click at [1406, 30] on link at bounding box center [1402, 28] width 11 height 12
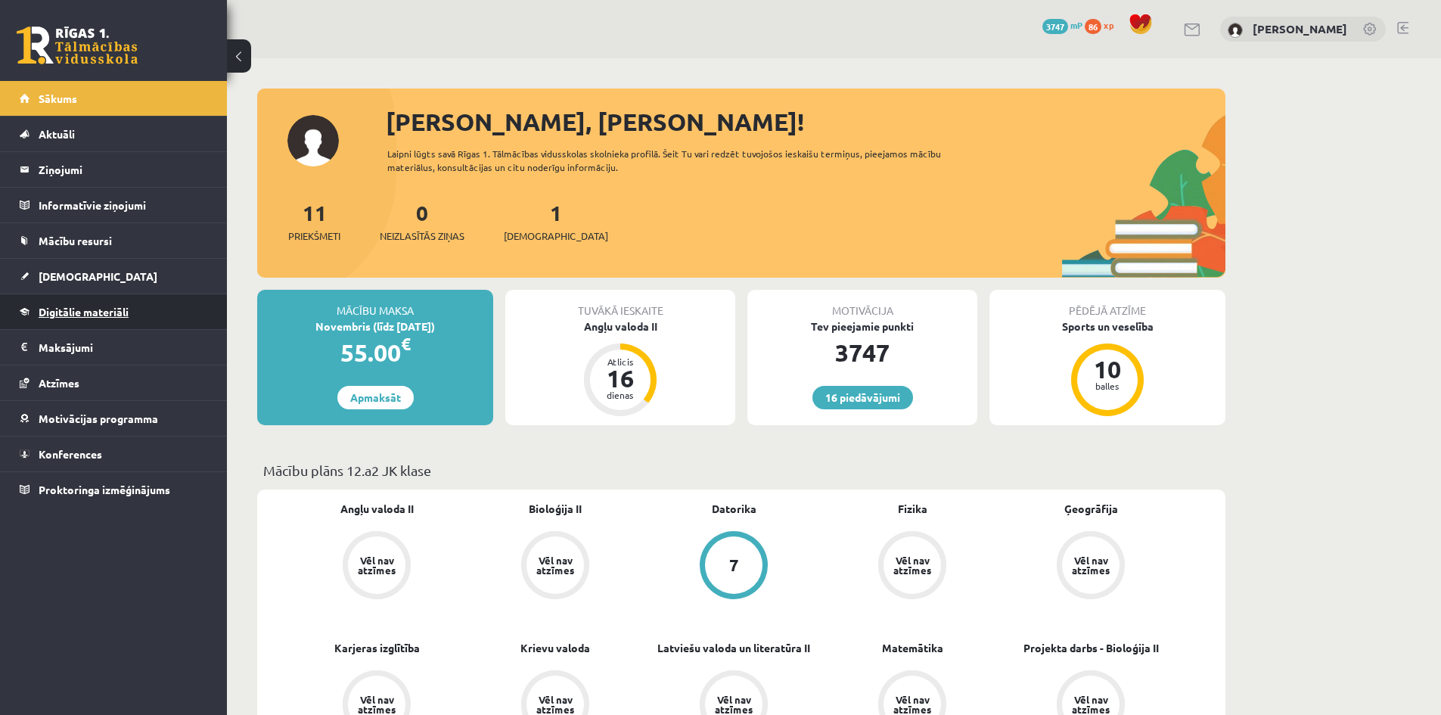
click at [93, 304] on link "Digitālie materiāli" at bounding box center [114, 311] width 188 height 35
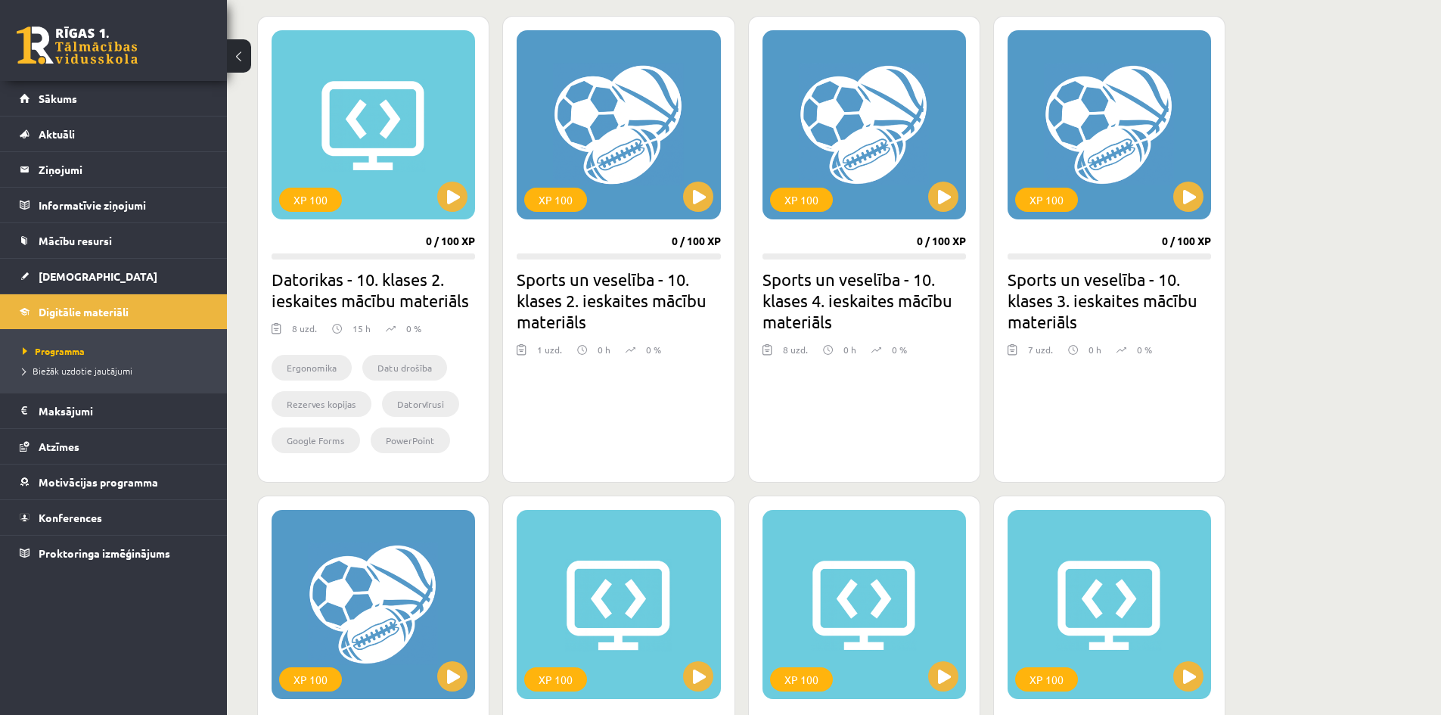
scroll to position [434, 0]
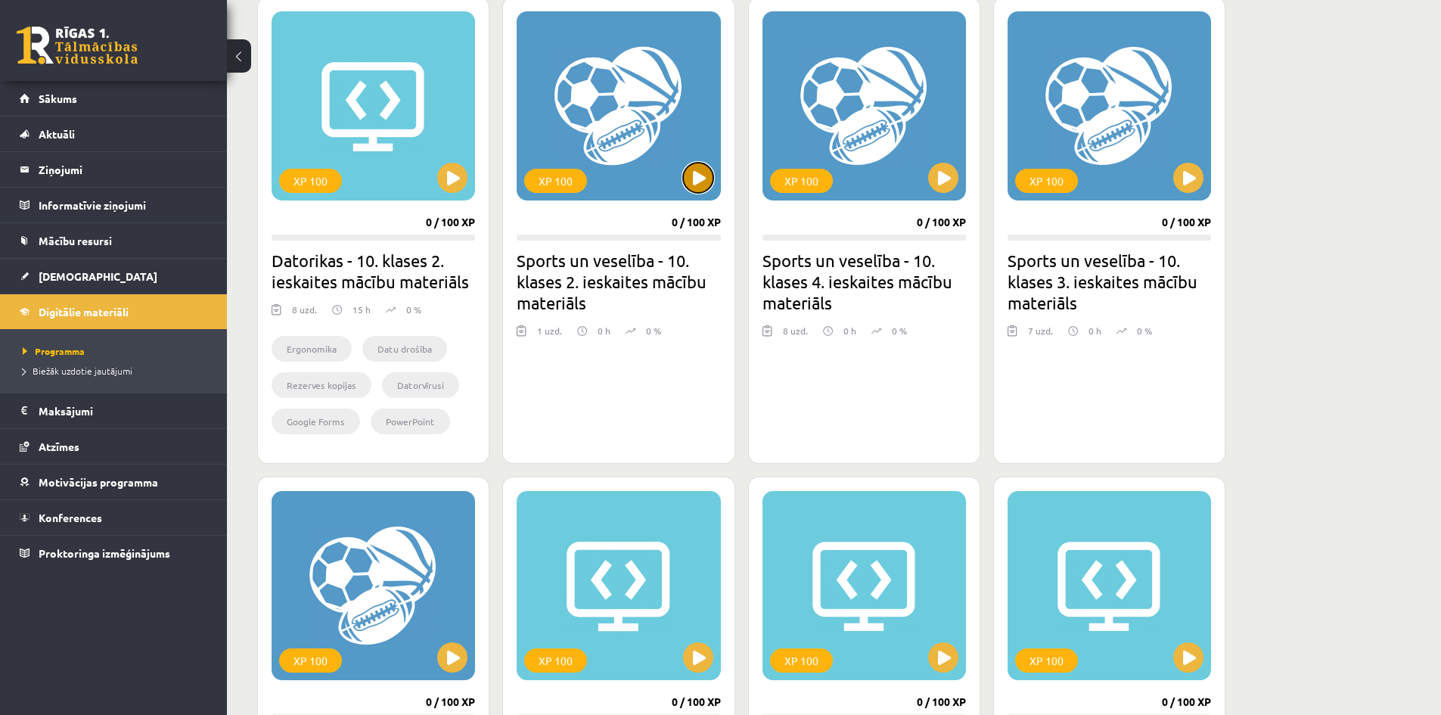
click at [706, 176] on button at bounding box center [698, 178] width 30 height 30
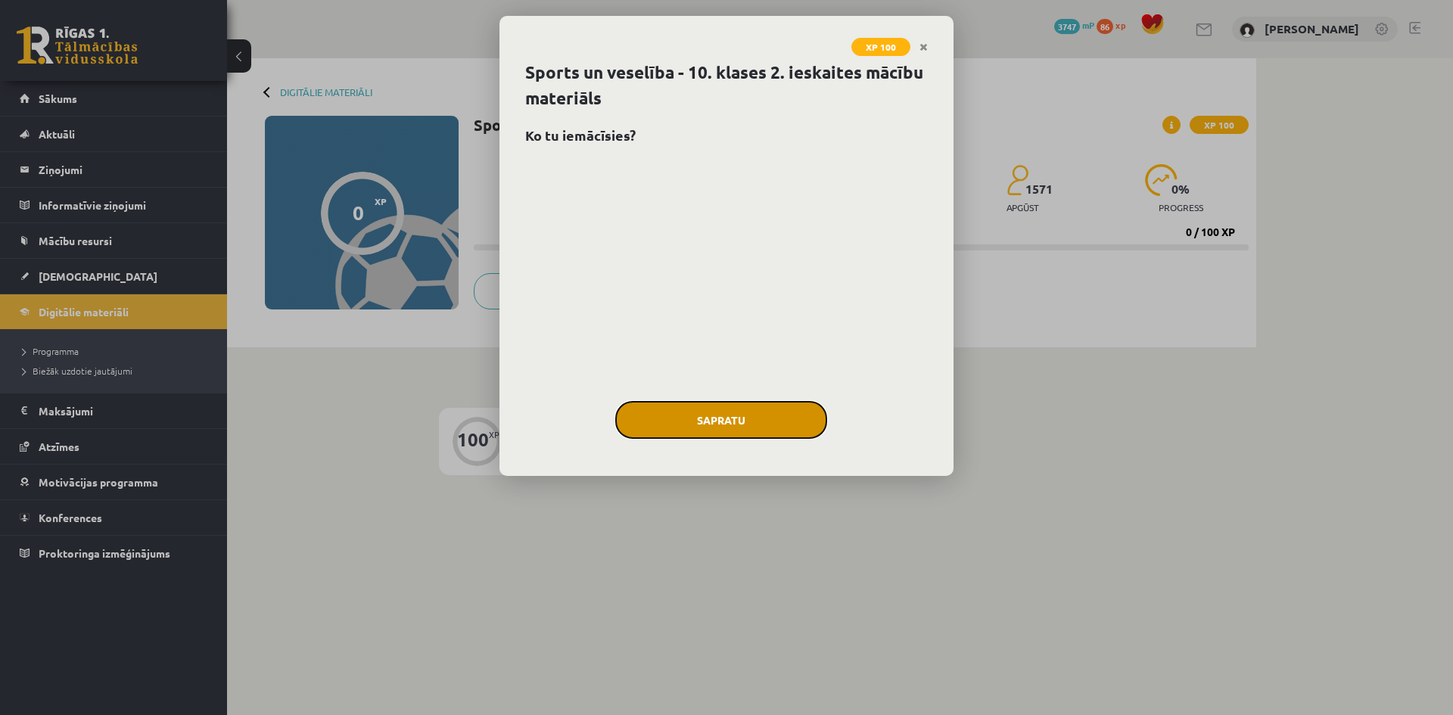
click at [732, 408] on button "Sapratu" at bounding box center [721, 420] width 212 height 38
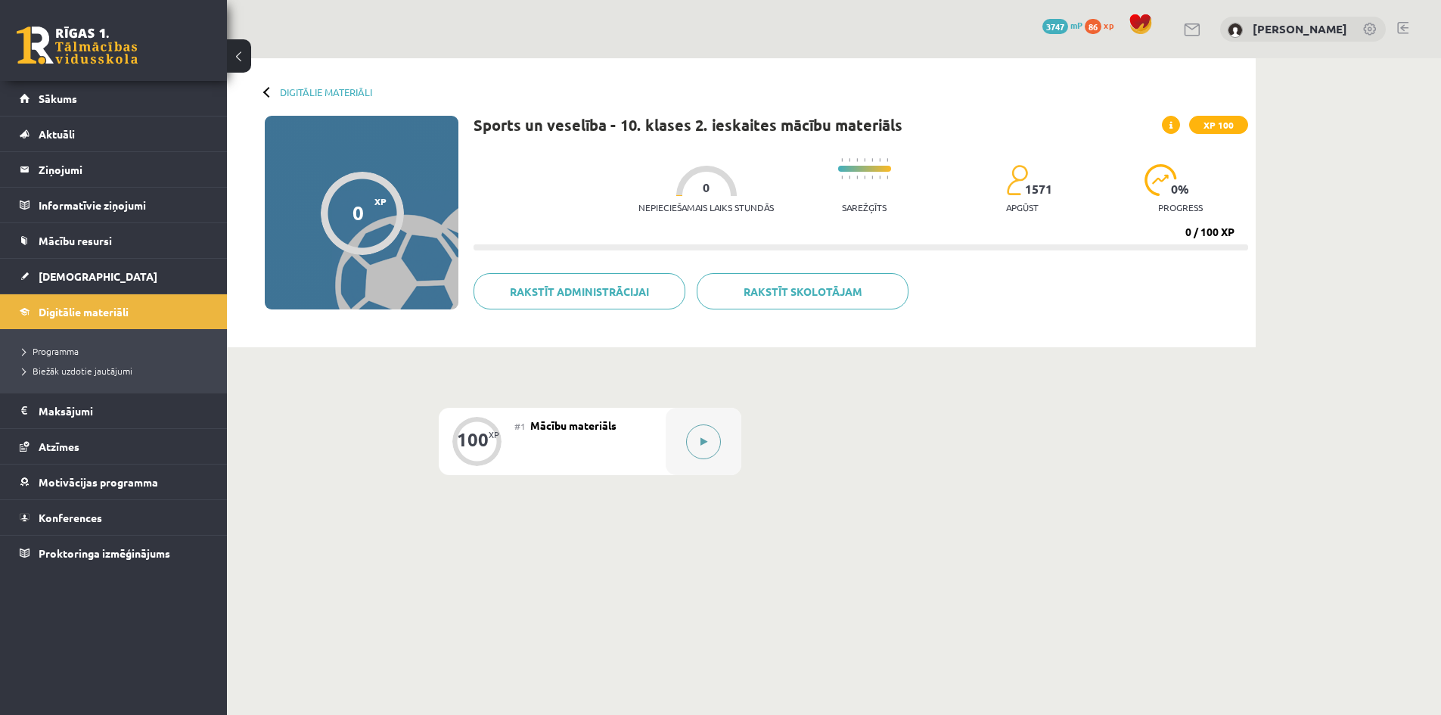
click at [714, 429] on button at bounding box center [703, 441] width 35 height 35
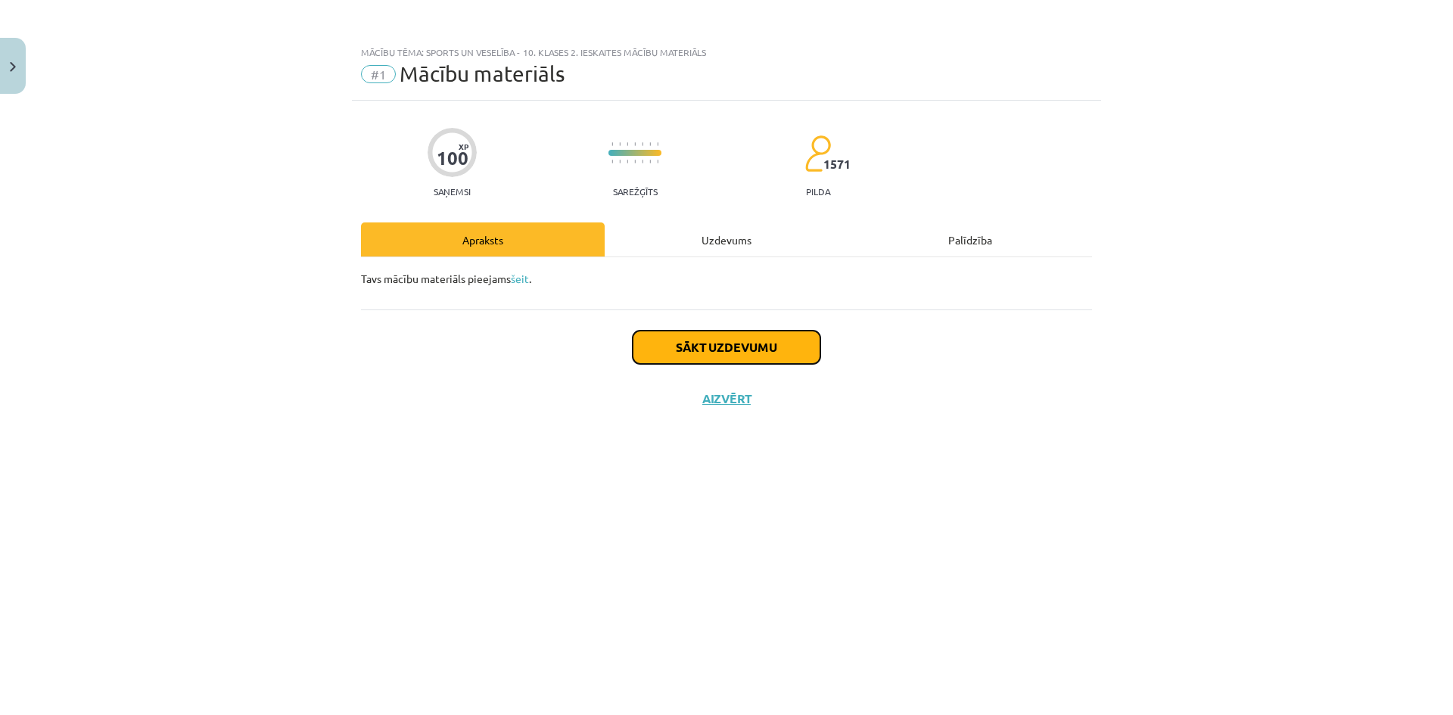
click at [726, 349] on button "Sākt uzdevumu" at bounding box center [727, 347] width 188 height 33
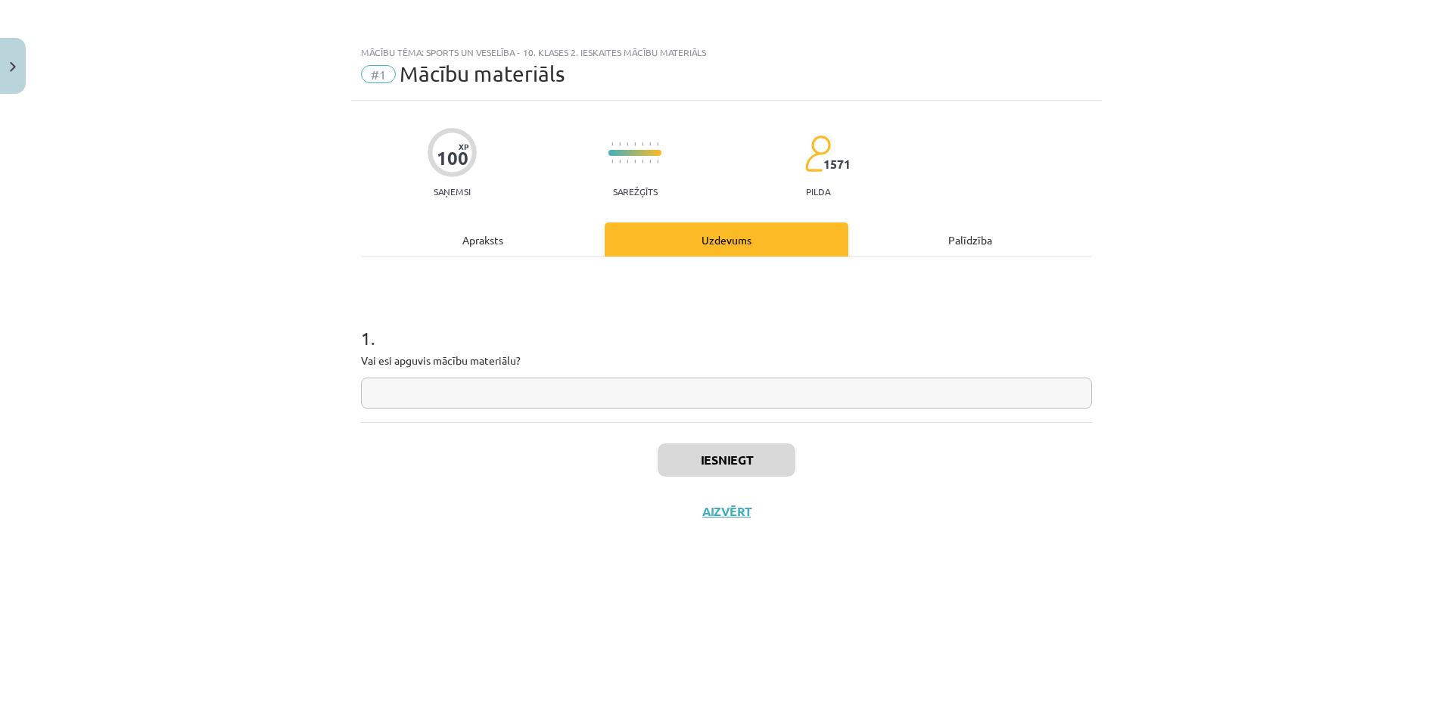
click at [712, 380] on input "text" at bounding box center [726, 393] width 731 height 31
type input "**"
click at [757, 465] on button "Iesniegt" at bounding box center [726, 459] width 138 height 33
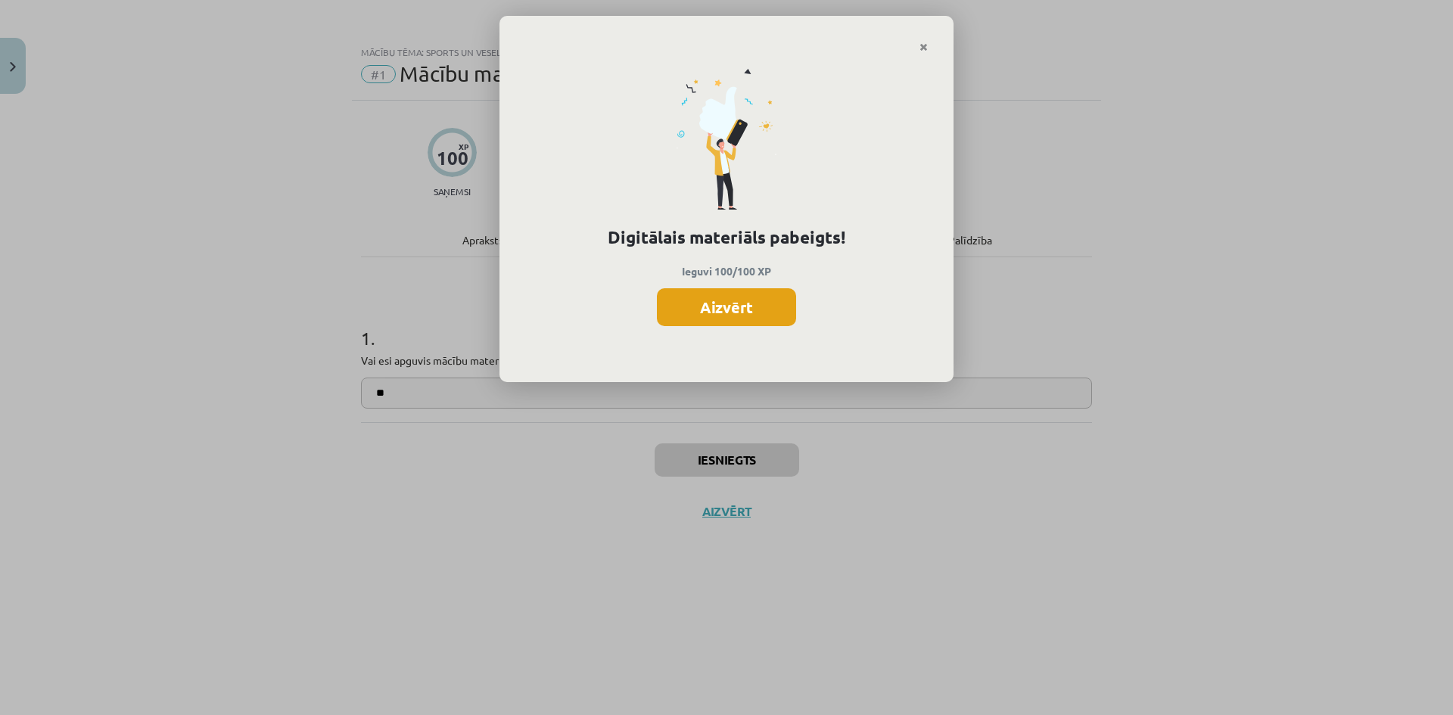
click at [746, 308] on button "Aizvērt" at bounding box center [726, 307] width 139 height 38
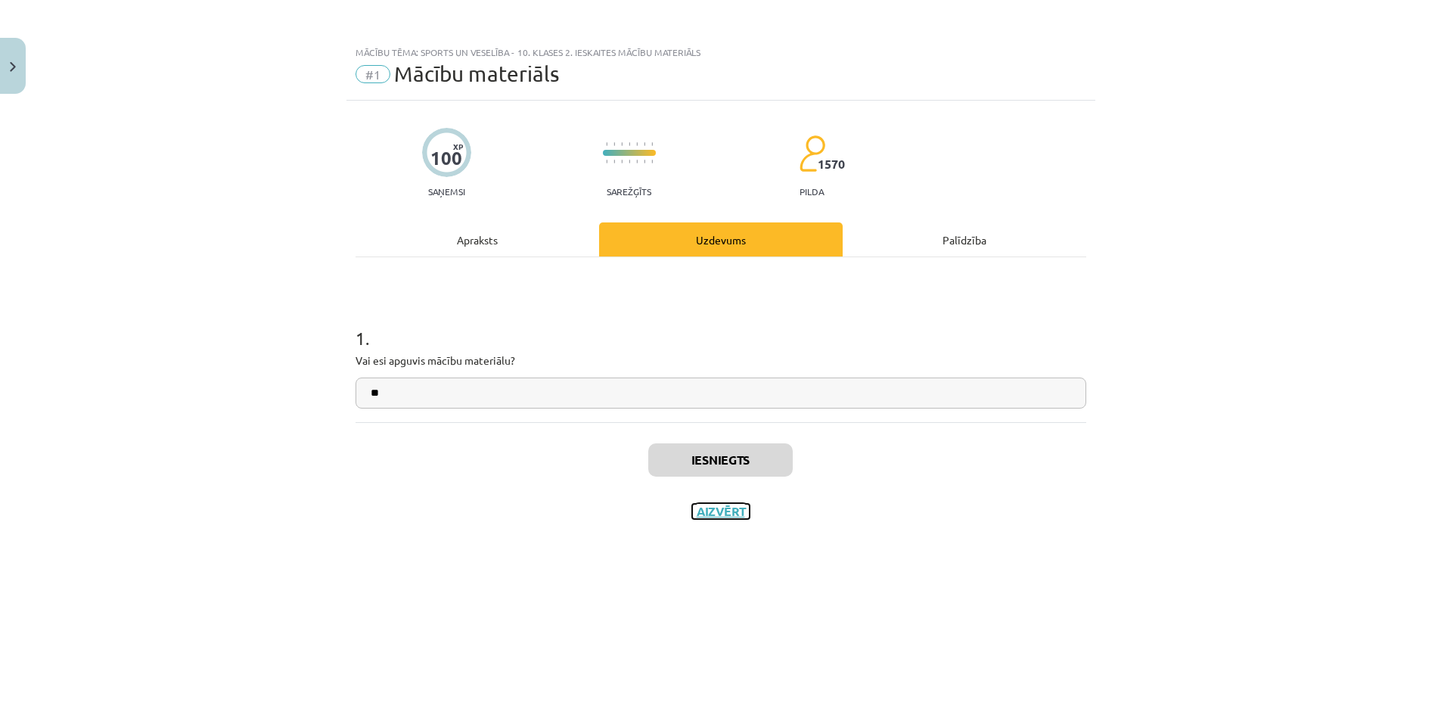
click at [735, 508] on button "Aizvērt" at bounding box center [721, 511] width 58 height 15
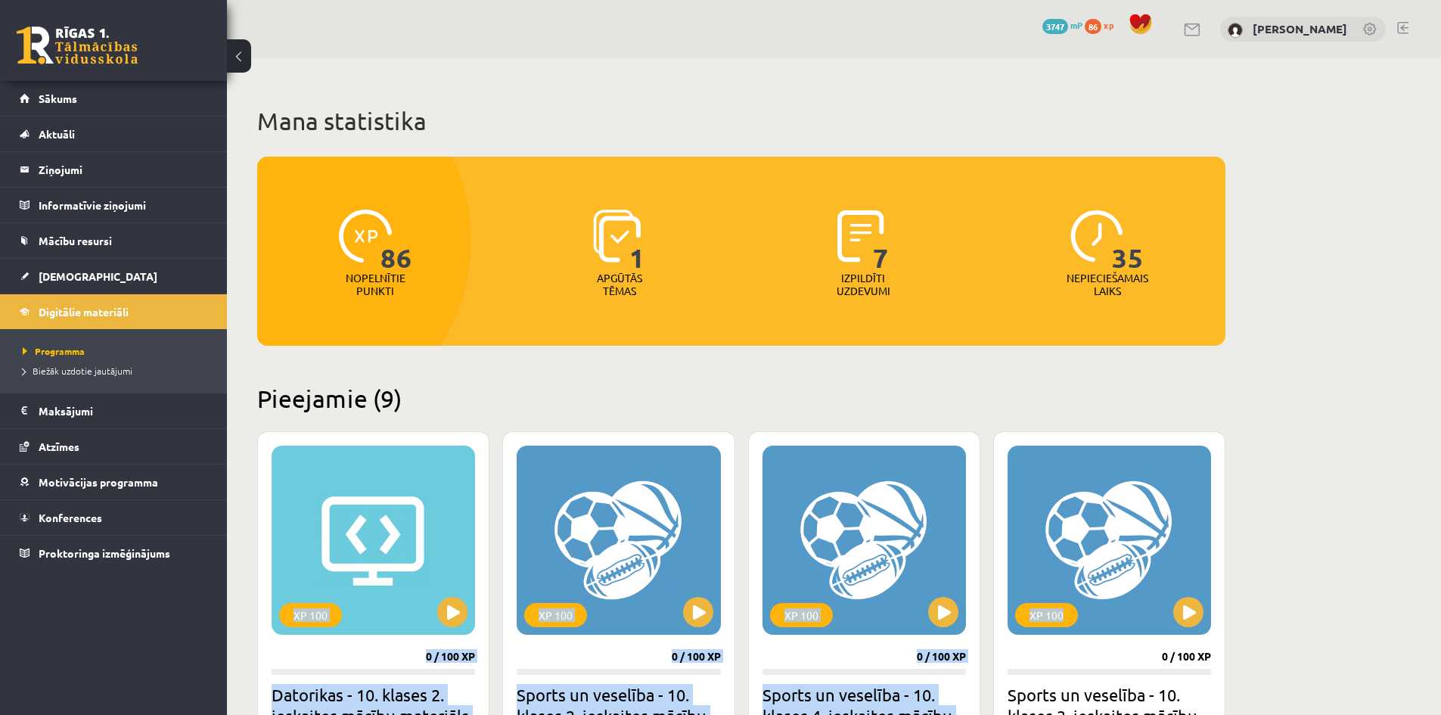
drag, startPoint x: 1361, startPoint y: 430, endPoint x: 971, endPoint y: 232, distance: 437.9
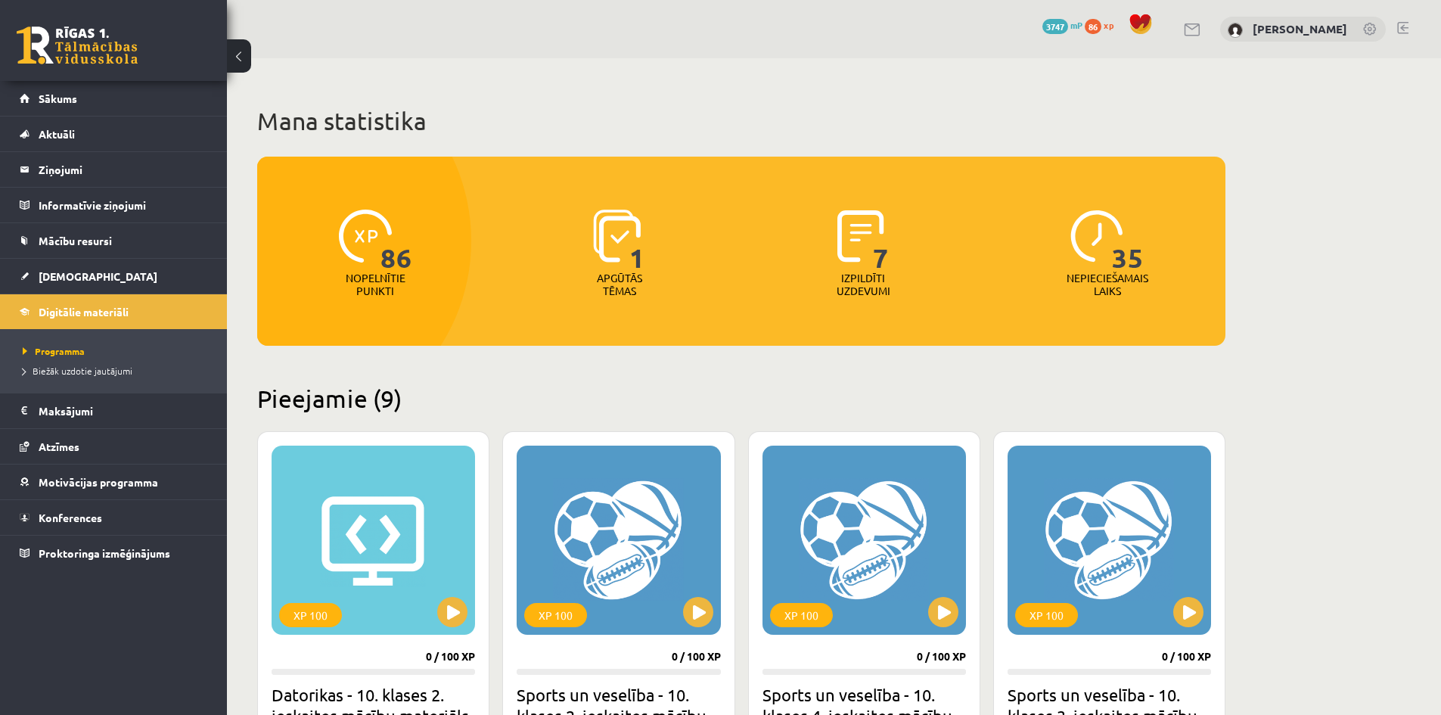
click at [558, 129] on h1 "Mana statistika" at bounding box center [741, 121] width 968 height 30
click at [1400, 29] on link at bounding box center [1402, 28] width 11 height 12
